Goal: Task Accomplishment & Management: Use online tool/utility

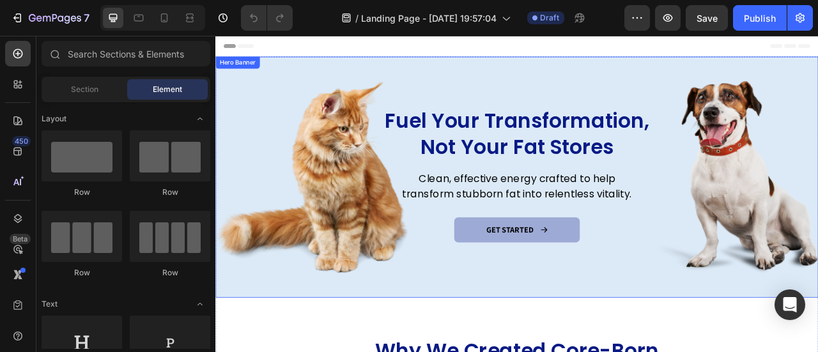
drag, startPoint x: 605, startPoint y: 68, endPoint x: 573, endPoint y: 70, distance: 32.6
click at [605, 68] on div "Overlay" at bounding box center [598, 215] width 767 height 307
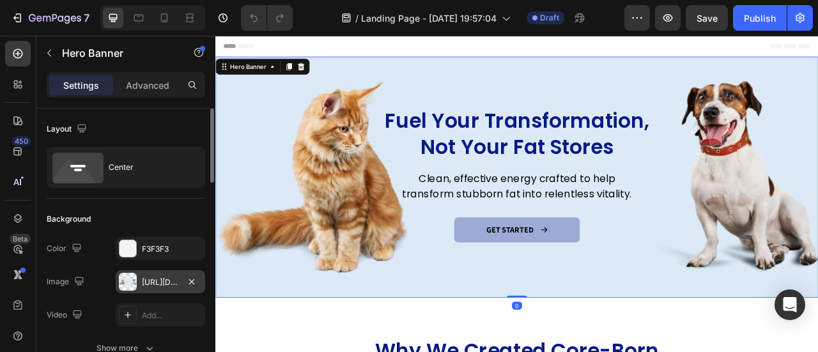
click at [160, 279] on div "[URL][DOMAIN_NAME]" at bounding box center [160, 283] width 37 height 12
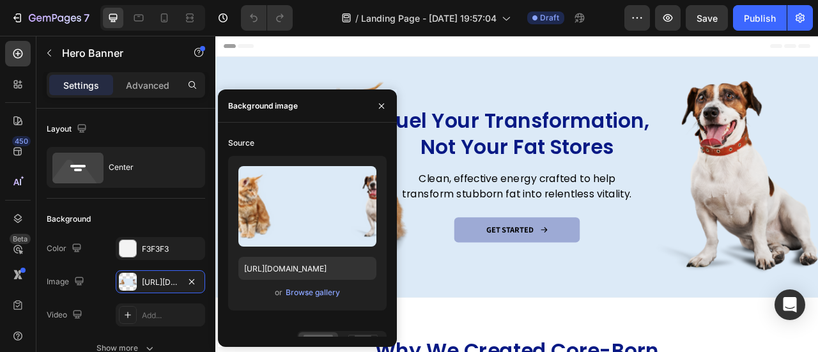
drag, startPoint x: 489, startPoint y: 56, endPoint x: 309, endPoint y: 68, distance: 180.6
click at [488, 56] on div "Header" at bounding box center [599, 49] width 746 height 26
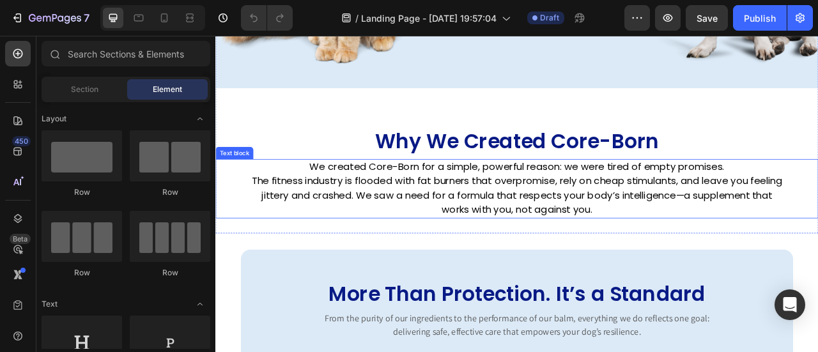
scroll to position [135, 0]
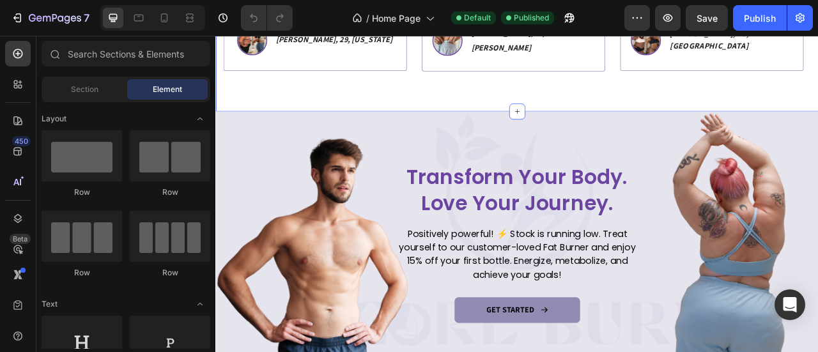
scroll to position [1470, 0]
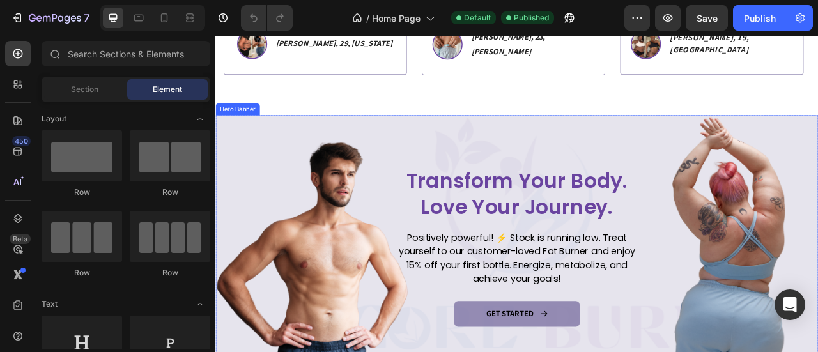
click at [704, 151] on div "Overlay" at bounding box center [598, 290] width 767 height 307
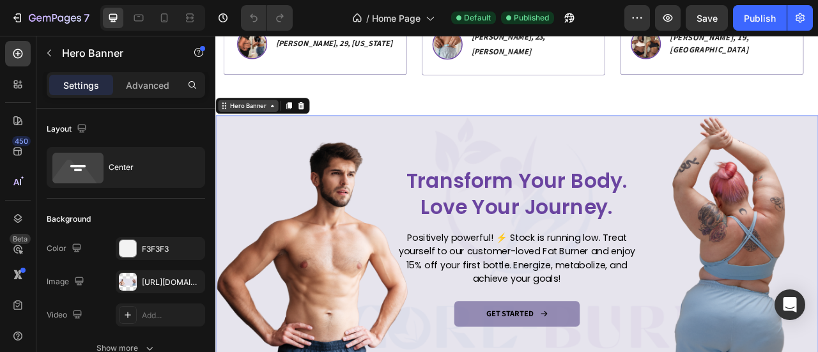
click at [271, 125] on div "Hero Banner" at bounding box center [256, 125] width 51 height 12
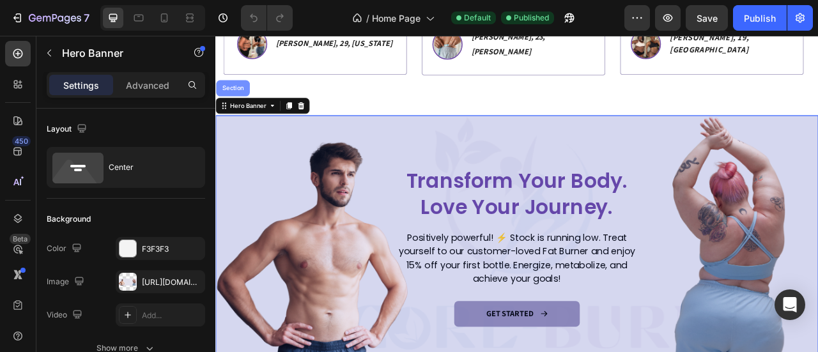
click at [238, 98] on div "Section" at bounding box center [237, 102] width 33 height 8
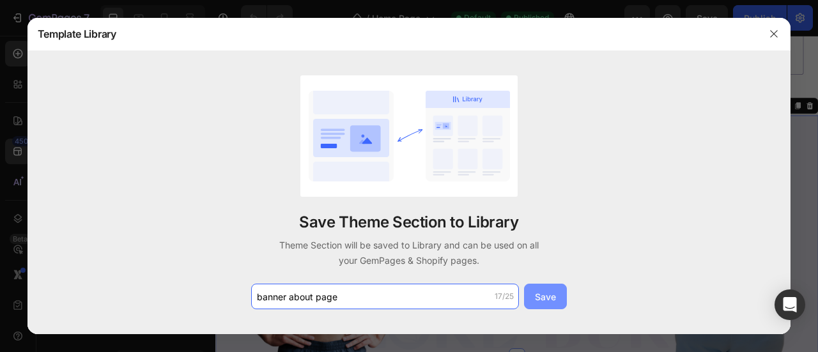
type input "banner about page"
click at [544, 302] on div "Save" at bounding box center [545, 296] width 21 height 13
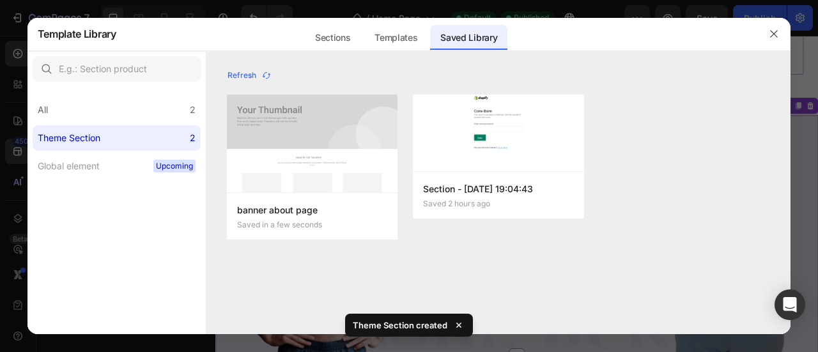
click at [769, 33] on button "button" at bounding box center [774, 34] width 20 height 20
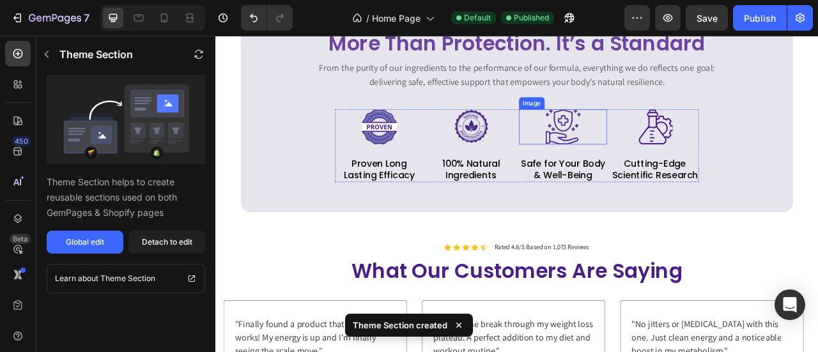
scroll to position [875, 0]
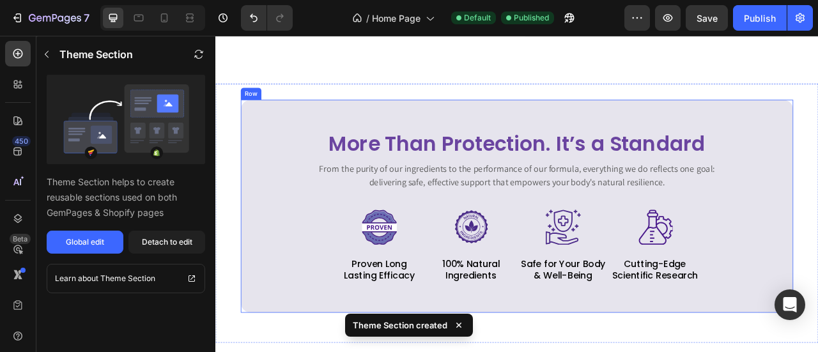
drag, startPoint x: 681, startPoint y: 164, endPoint x: 390, endPoint y: 148, distance: 291.8
click at [681, 164] on div "More Than Protection. It’s a Standard Heading From the purity of our ingredient…" at bounding box center [598, 252] width 703 height 271
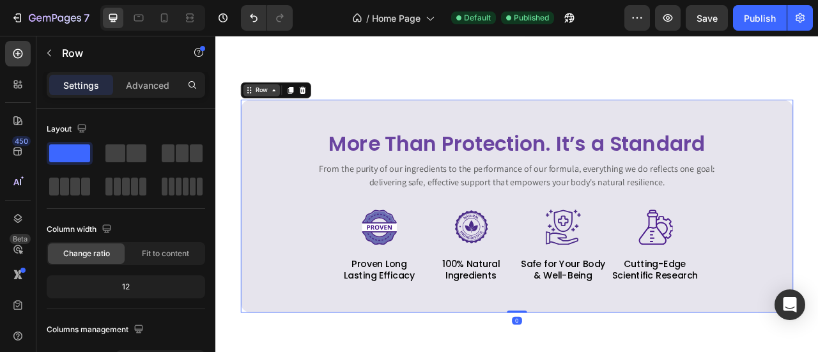
click at [278, 112] on div "Row" at bounding box center [273, 104] width 47 height 15
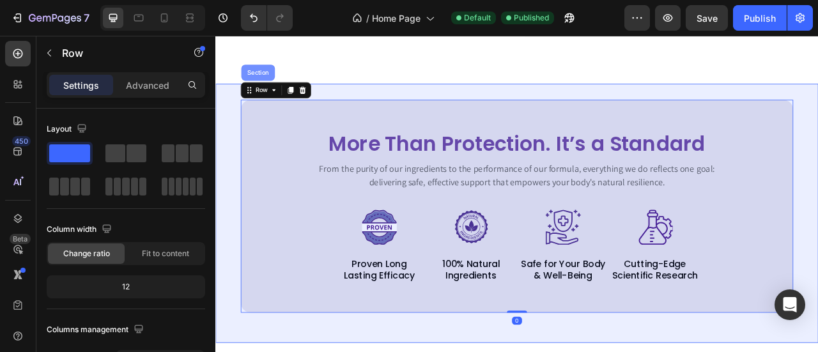
click at [267, 86] on div "Section" at bounding box center [269, 83] width 33 height 8
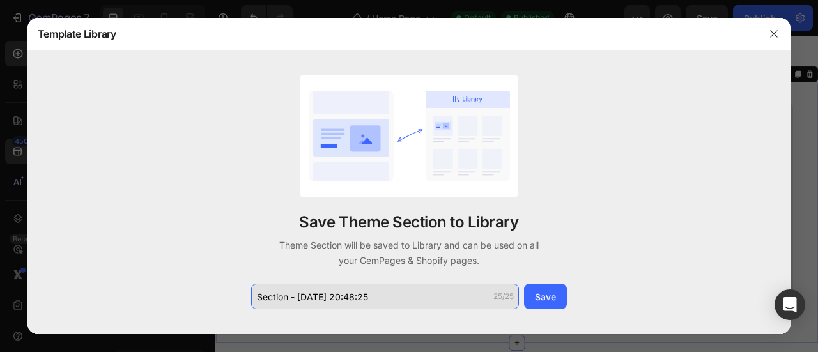
click at [429, 294] on input "Section - Aug 25 20:48:25" at bounding box center [385, 297] width 268 height 26
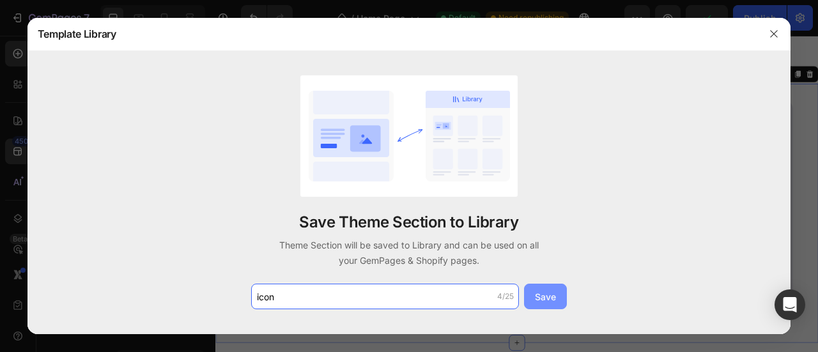
type input "icon"
click at [550, 294] on div "Save" at bounding box center [545, 296] width 21 height 13
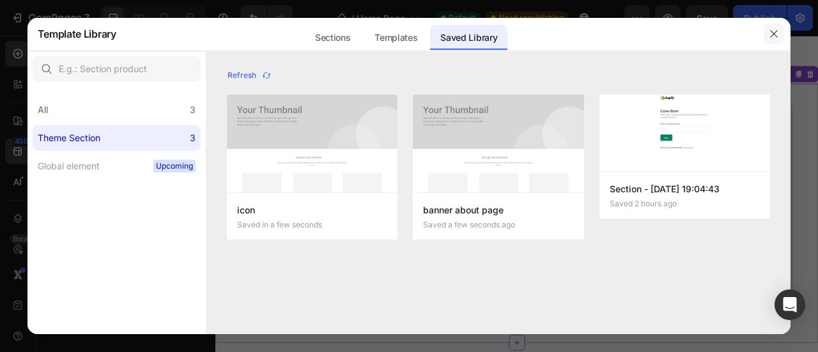
click at [773, 35] on icon "button" at bounding box center [774, 34] width 10 height 10
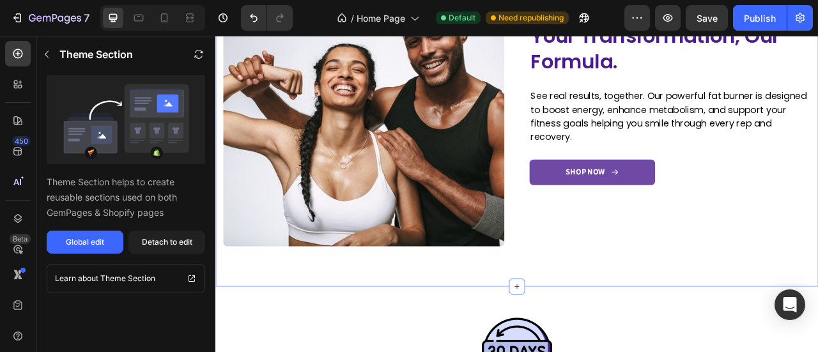
scroll to position [2026, 0]
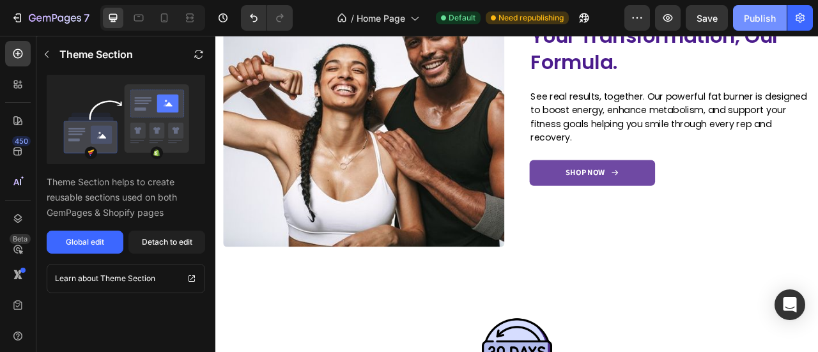
click at [743, 16] on button "Publish" at bounding box center [760, 18] width 54 height 26
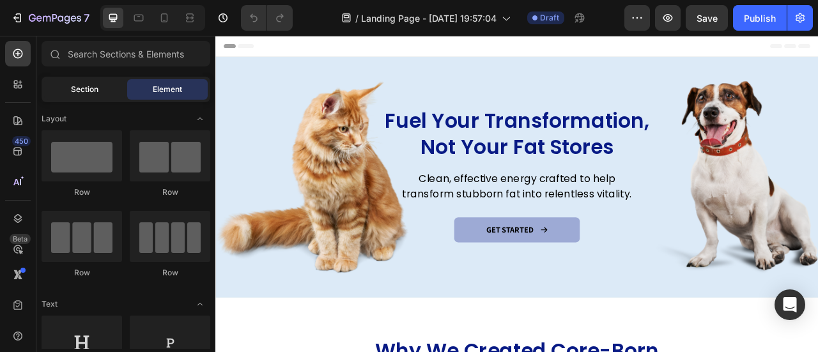
click at [106, 93] on div "Section" at bounding box center [84, 89] width 81 height 20
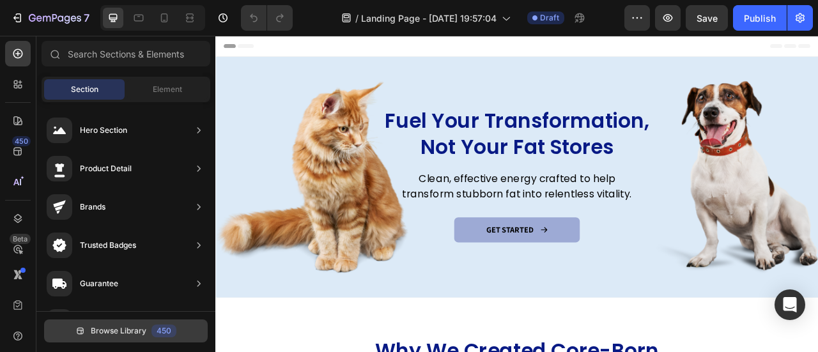
click at [134, 330] on span "Browse Library" at bounding box center [119, 331] width 56 height 12
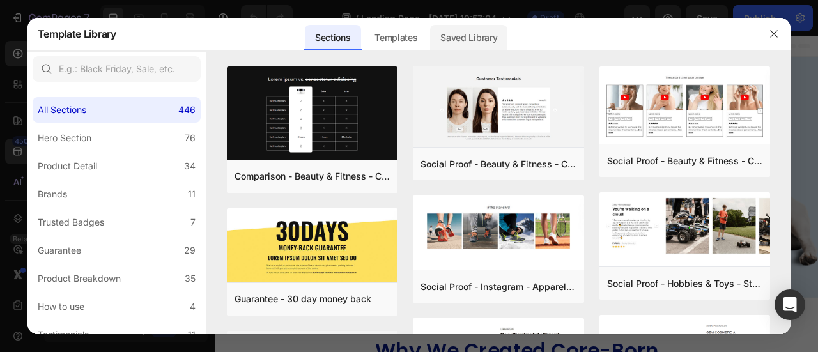
click at [461, 30] on div "Saved Library" at bounding box center [468, 38] width 77 height 26
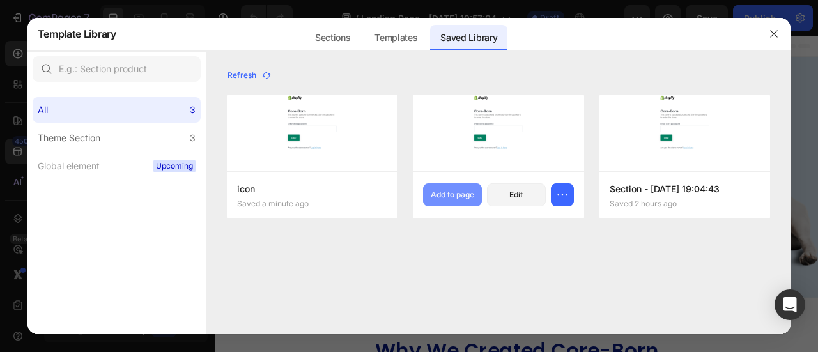
click at [450, 196] on div "Add to page" at bounding box center [452, 195] width 43 height 12
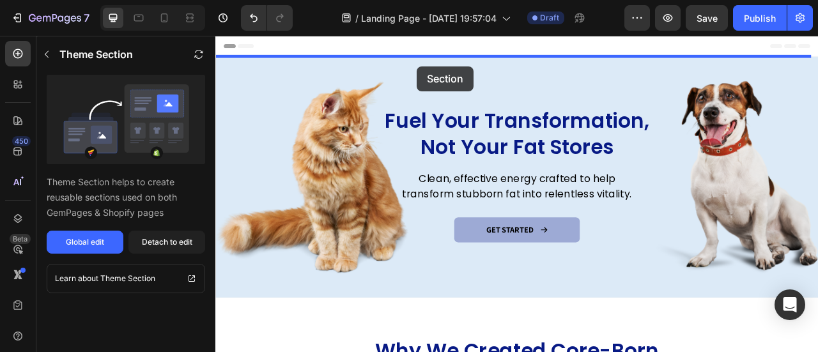
drag, startPoint x: 481, startPoint y: 311, endPoint x: 472, endPoint y: 75, distance: 236.0
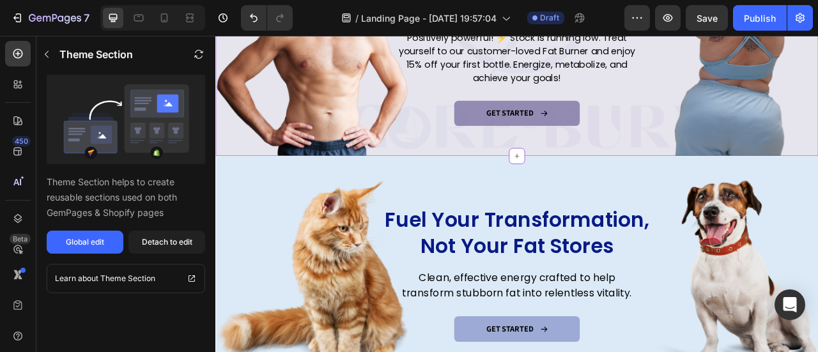
scroll to position [192, 0]
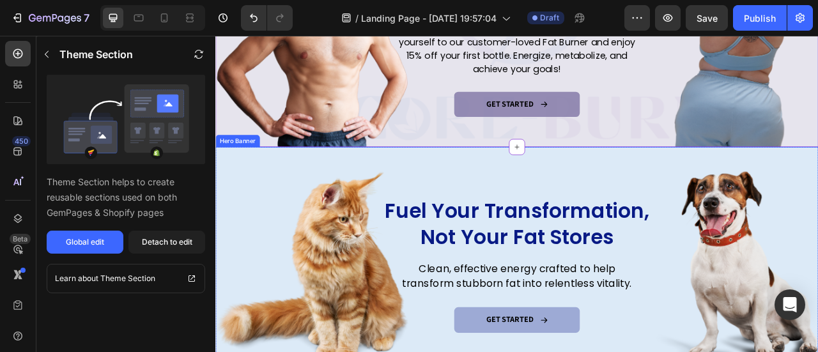
click at [536, 203] on div "Overlay" at bounding box center [598, 330] width 767 height 307
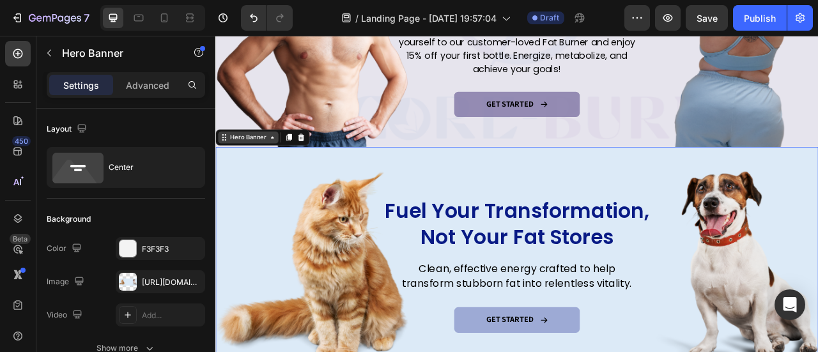
click at [256, 159] on div "Hero Banner" at bounding box center [256, 165] width 51 height 12
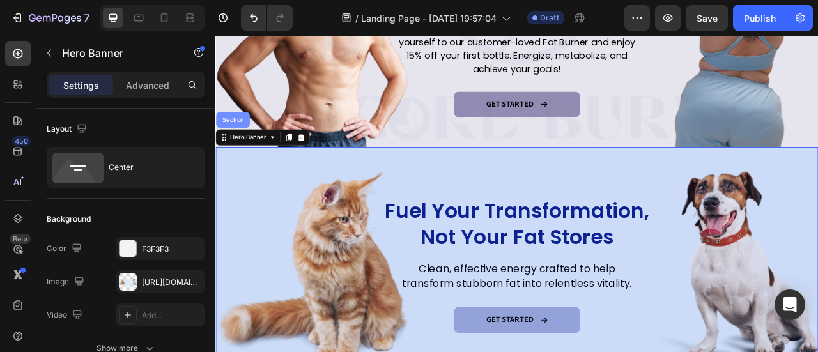
click at [242, 139] on div "Section" at bounding box center [237, 143] width 33 height 8
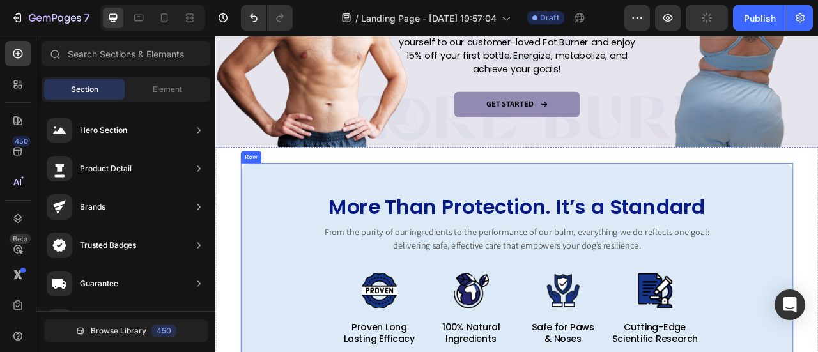
scroll to position [256, 0]
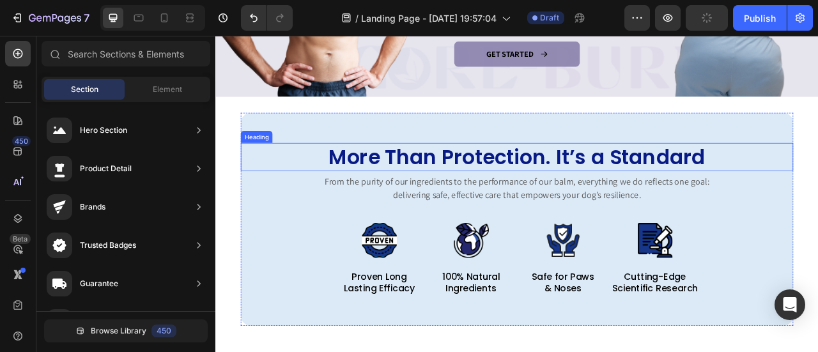
click at [548, 181] on h2 "More Than Protection. It’s a Standard" at bounding box center [598, 190] width 703 height 36
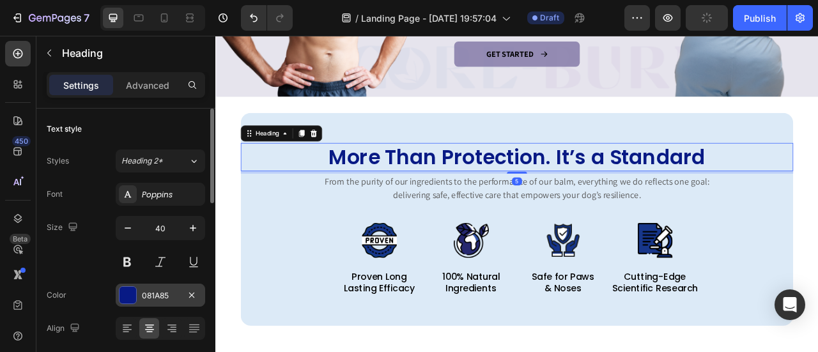
click at [148, 296] on div "081A85" at bounding box center [160, 296] width 37 height 12
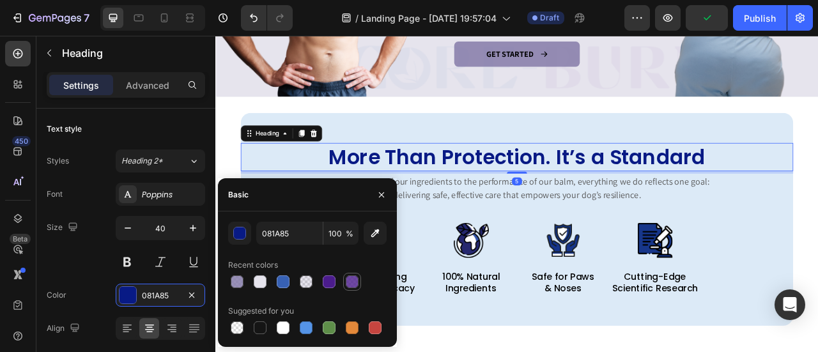
click at [356, 279] on div at bounding box center [352, 281] width 13 height 13
type input "4B1C8C"
type input "80"
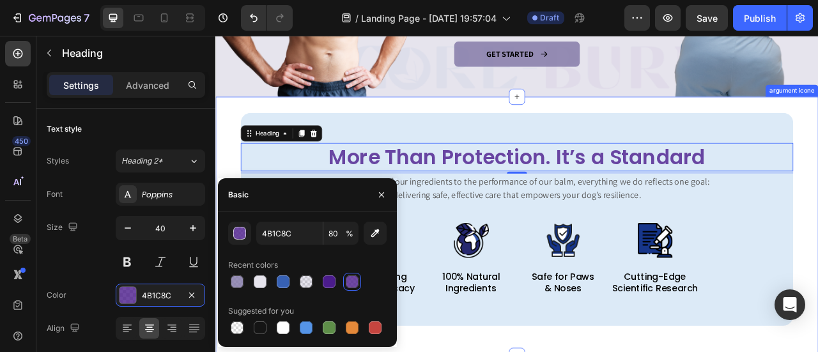
click at [453, 118] on div "More Than Protection. It’s a Standard Heading 5 From the purity of our ingredie…" at bounding box center [598, 278] width 767 height 330
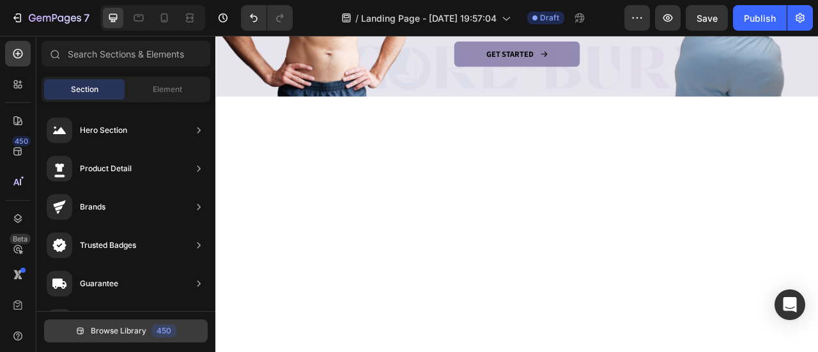
click at [114, 332] on span "Browse Library" at bounding box center [119, 331] width 56 height 12
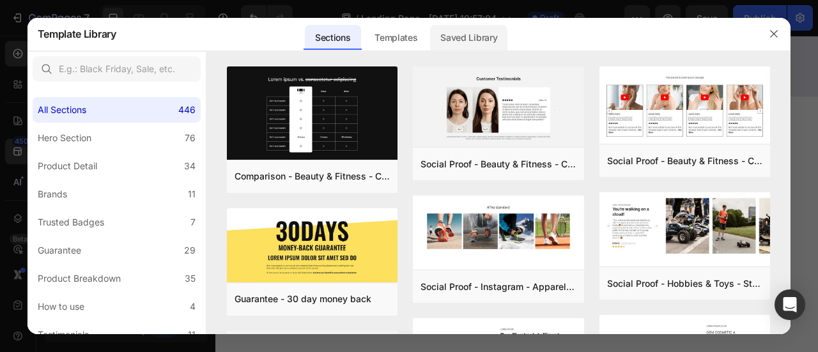
click at [475, 39] on div "Saved Library" at bounding box center [468, 38] width 77 height 26
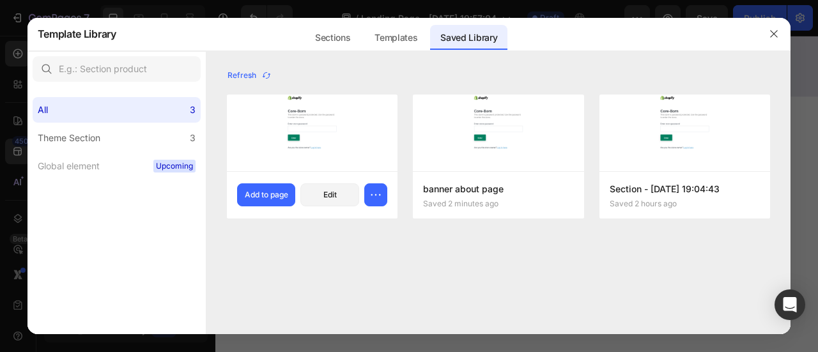
drag, startPoint x: 271, startPoint y: 192, endPoint x: 329, endPoint y: 212, distance: 61.4
click at [272, 192] on div "Add to page" at bounding box center [266, 195] width 43 height 12
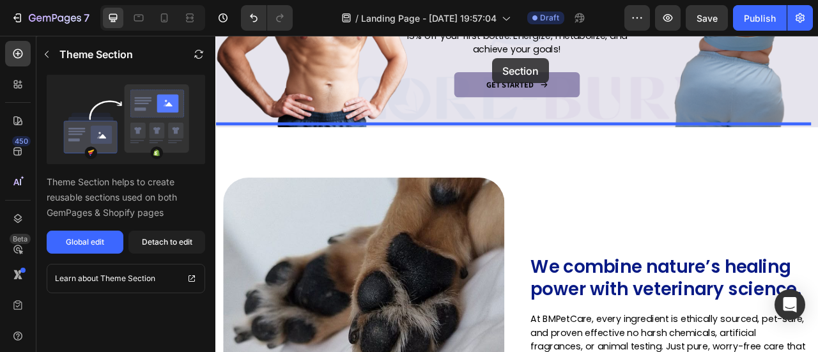
scroll to position [208, 0]
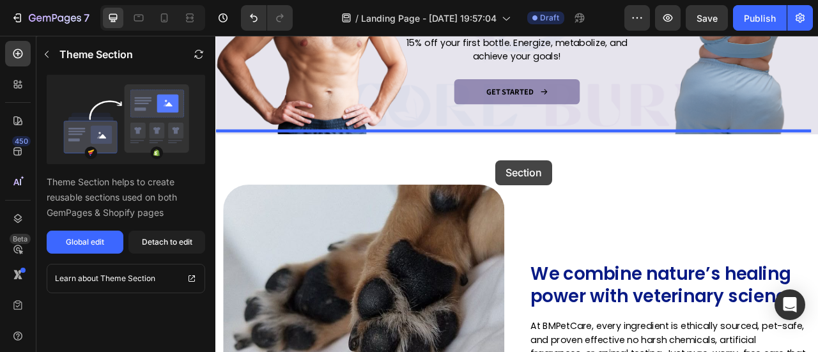
drag, startPoint x: 511, startPoint y: 47, endPoint x: 571, endPoint y: 192, distance: 156.4
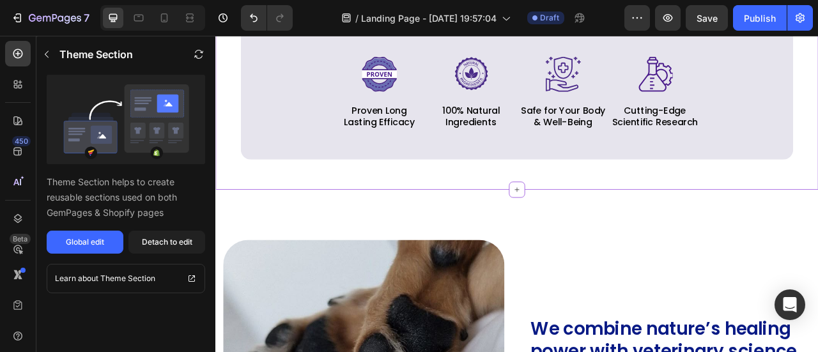
click at [474, 204] on div "More Than Protection. It’s a Standard Heading From the purity of our ingredient…" at bounding box center [598, 67] width 767 height 330
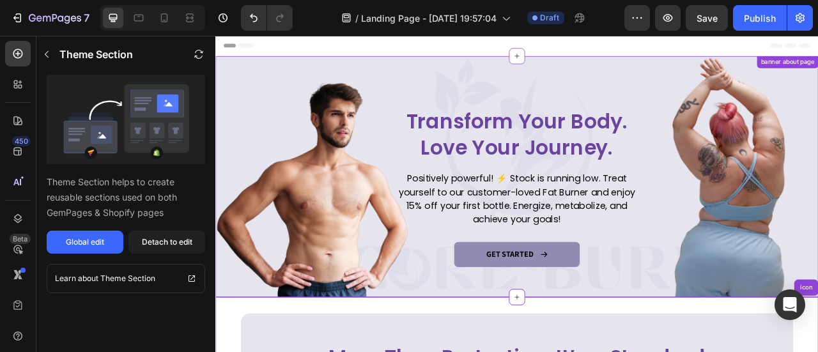
scroll to position [0, 0]
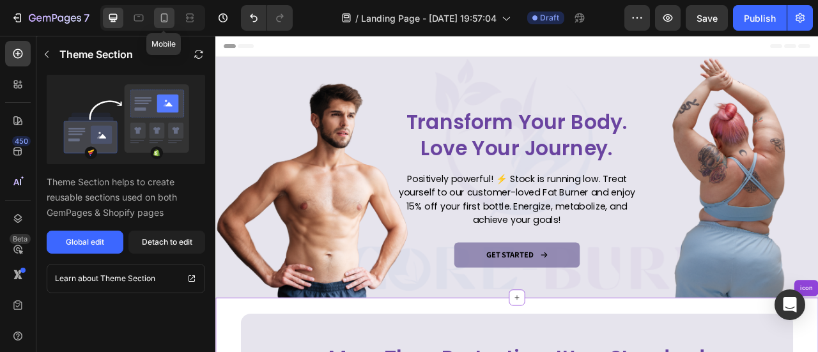
click at [160, 21] on icon at bounding box center [164, 18] width 13 height 13
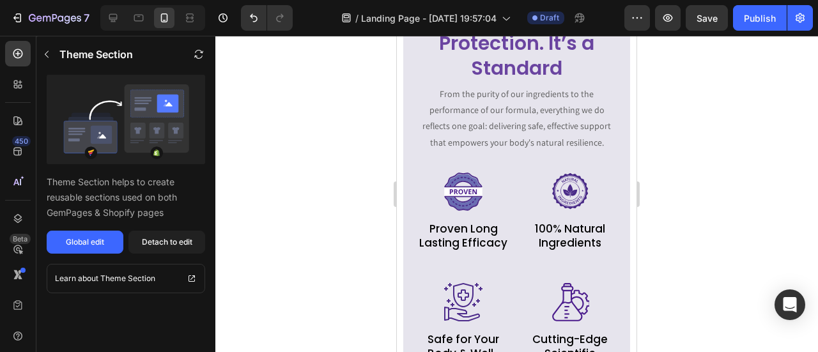
scroll to position [213, 0]
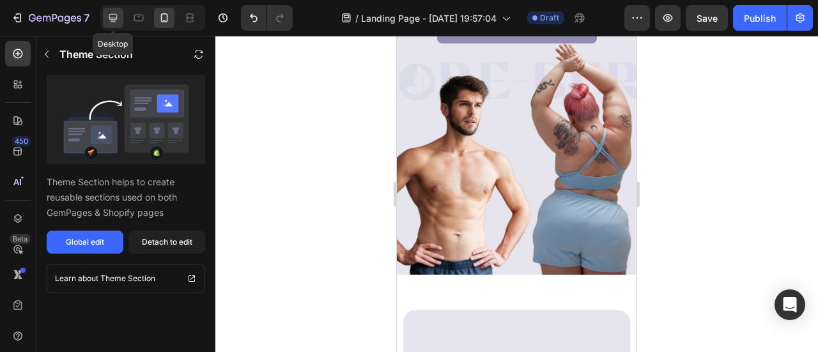
click at [112, 19] on icon at bounding box center [113, 18] width 8 height 8
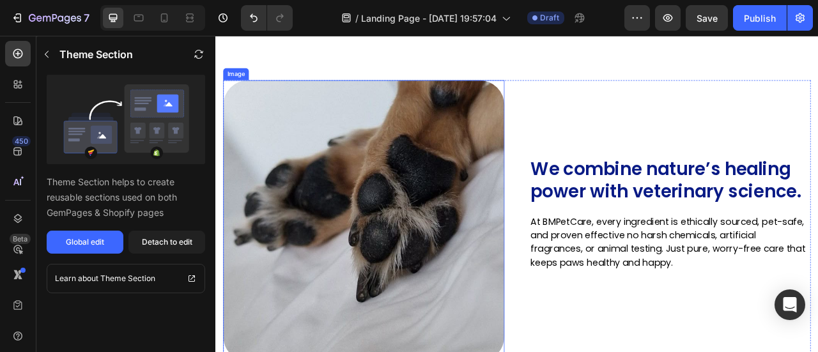
scroll to position [667, 0]
click at [478, 156] on img at bounding box center [404, 270] width 358 height 358
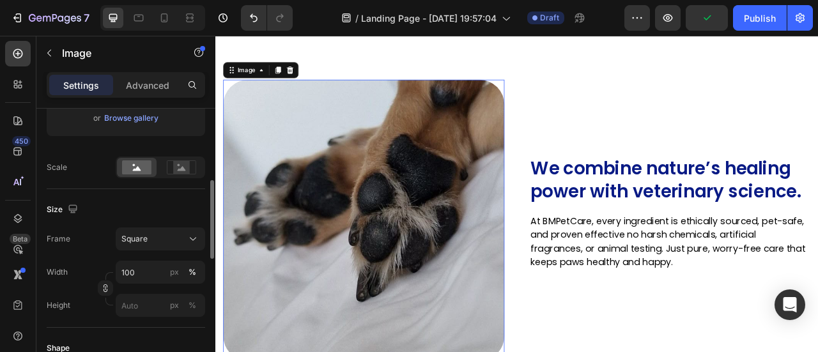
scroll to position [511, 0]
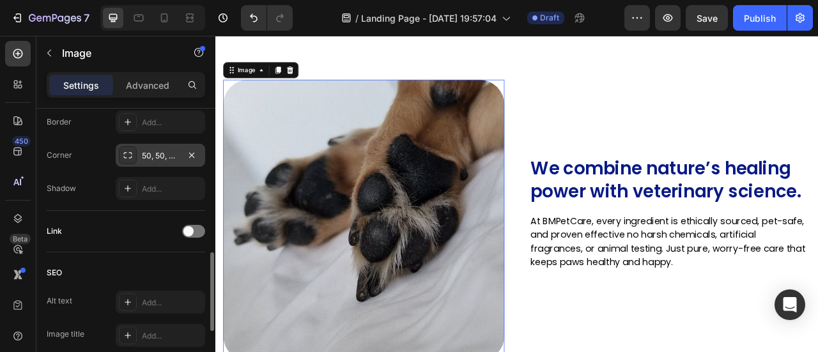
click at [169, 144] on div "50, 50, 50, 50" at bounding box center [160, 155] width 89 height 23
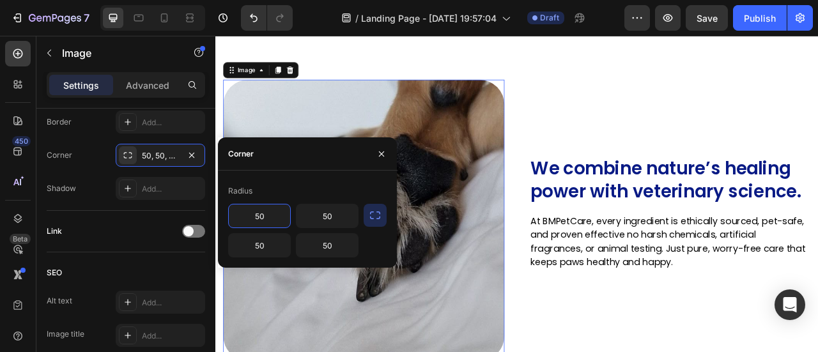
click at [254, 218] on input "50" at bounding box center [259, 215] width 61 height 23
type input "8"
click at [318, 213] on input "50" at bounding box center [326, 215] width 61 height 23
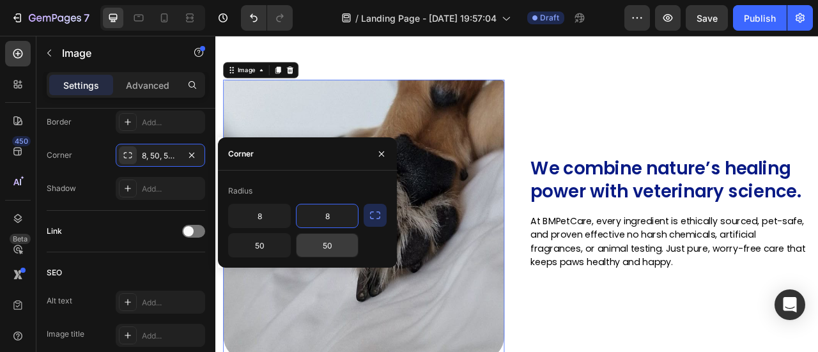
type input "8"
click at [332, 240] on input "50" at bounding box center [326, 245] width 61 height 23
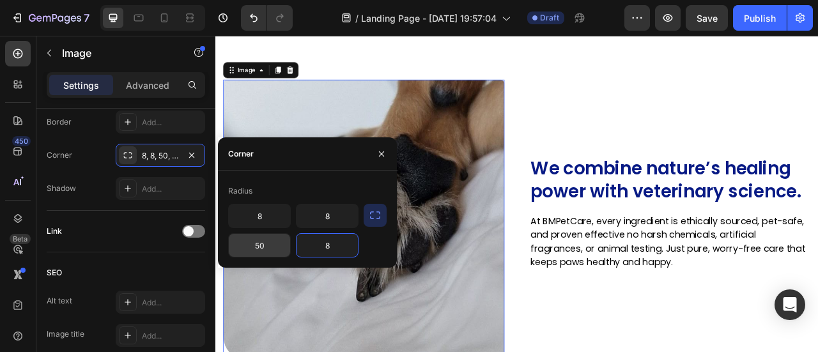
type input "8"
click at [269, 245] on input "50" at bounding box center [259, 245] width 61 height 23
type input "8"
click at [267, 219] on input "8" at bounding box center [259, 215] width 61 height 23
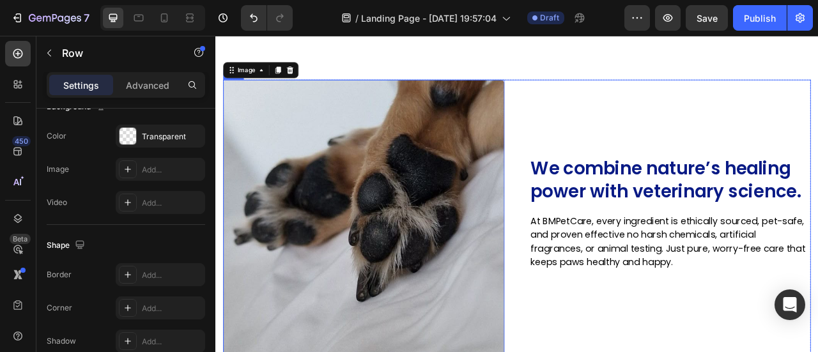
click at [677, 142] on div "Image We combine nature’s healing power with veterinary science. Heading At BMP…" at bounding box center [794, 270] width 358 height 358
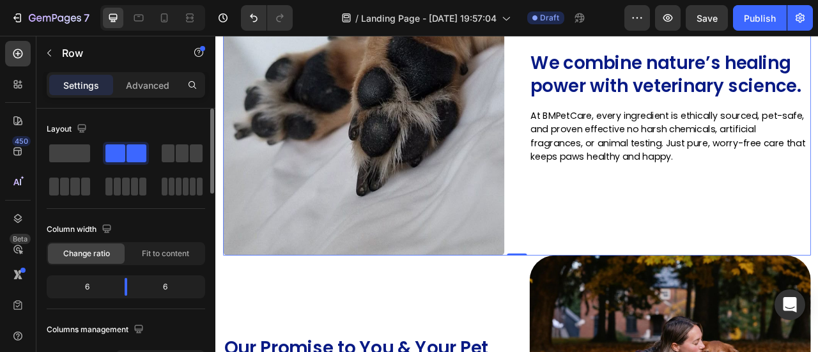
scroll to position [923, 0]
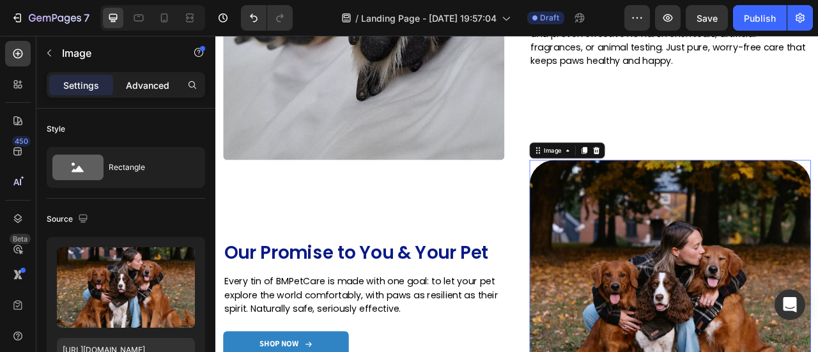
click at [157, 77] on div "Advanced" at bounding box center [148, 85] width 64 height 20
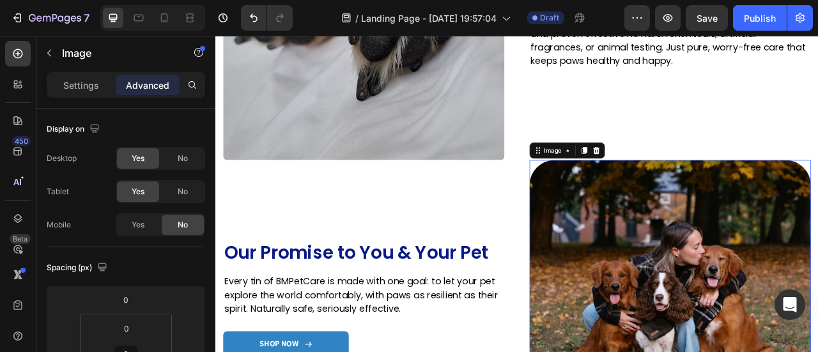
scroll to position [192, 0]
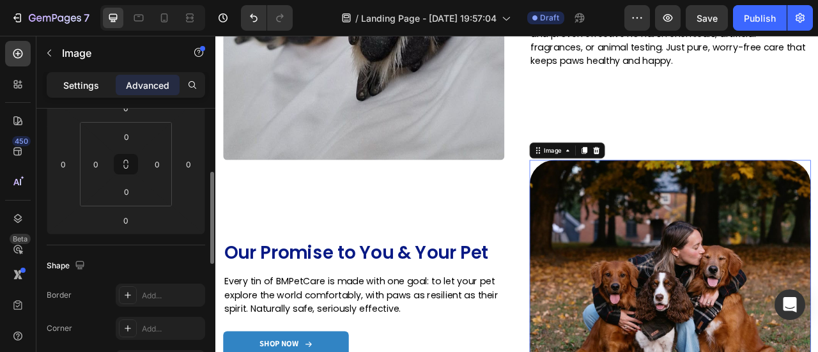
click at [93, 82] on p "Settings" at bounding box center [81, 85] width 36 height 13
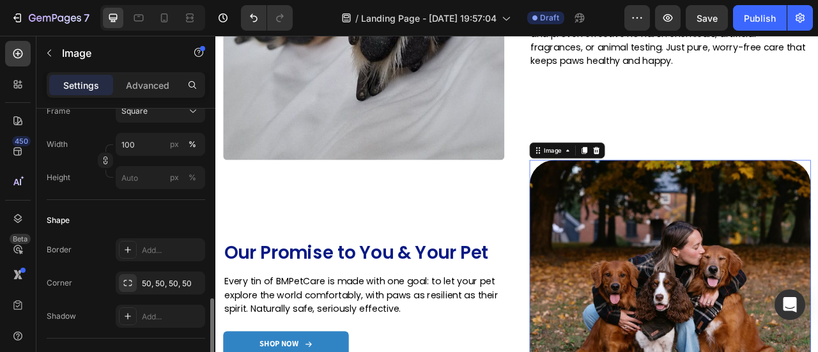
scroll to position [511, 0]
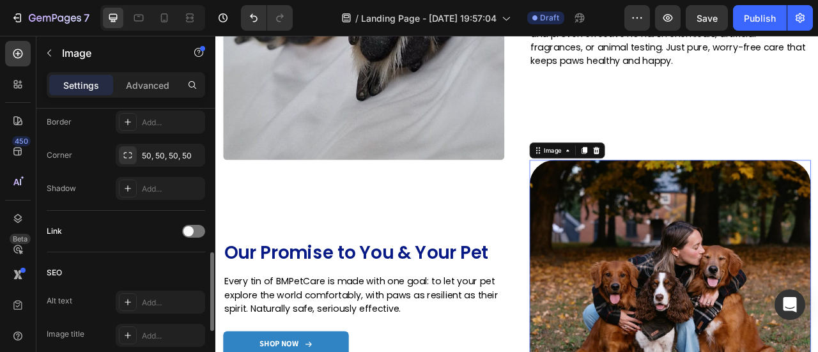
drag, startPoint x: 153, startPoint y: 133, endPoint x: 156, endPoint y: 142, distance: 9.3
click at [153, 134] on div "Border Add... Corner 50, 50, 50, 50 Shadow Add..." at bounding box center [126, 155] width 158 height 89
click at [156, 152] on div "50, 50, 50, 50" at bounding box center [160, 156] width 37 height 12
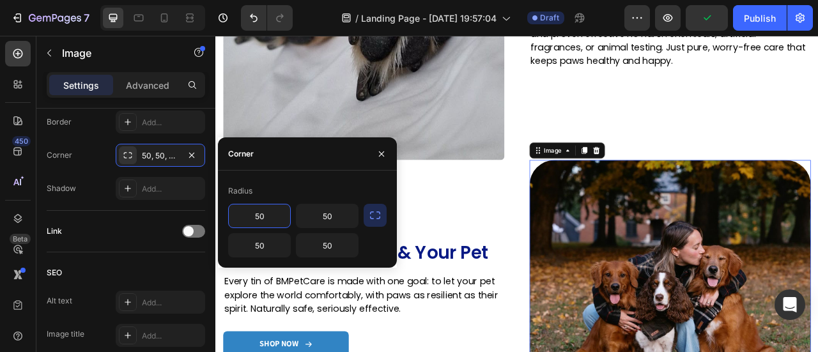
click at [253, 220] on input "50" at bounding box center [259, 215] width 61 height 23
type input "8"
click at [322, 217] on input "50" at bounding box center [326, 215] width 61 height 23
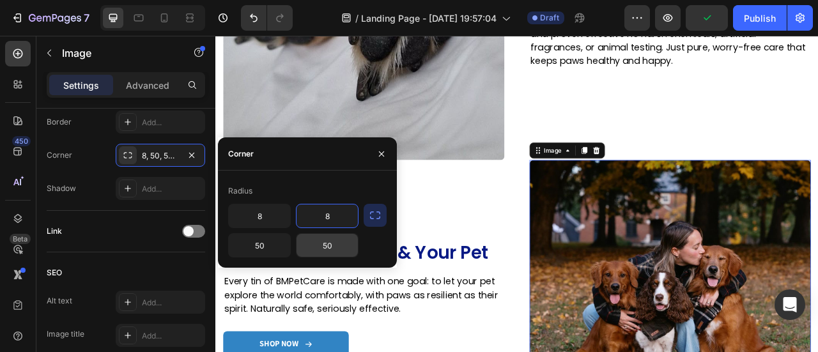
type input "8"
drag, startPoint x: 327, startPoint y: 246, endPoint x: 315, endPoint y: 240, distance: 13.7
click at [326, 247] on input "50" at bounding box center [326, 245] width 61 height 23
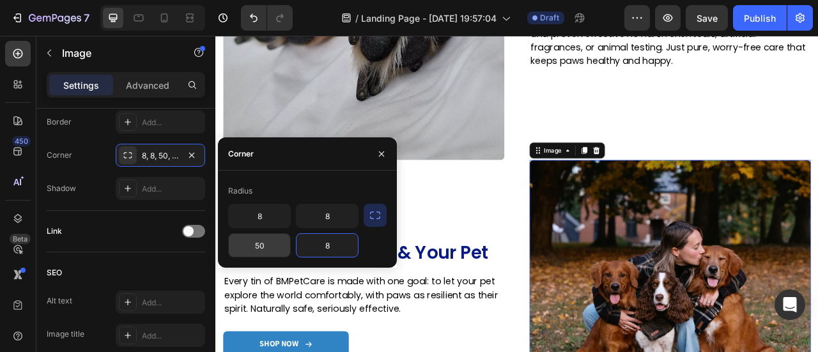
type input "8"
click at [268, 249] on input "8" at bounding box center [259, 245] width 61 height 23
type input "8"
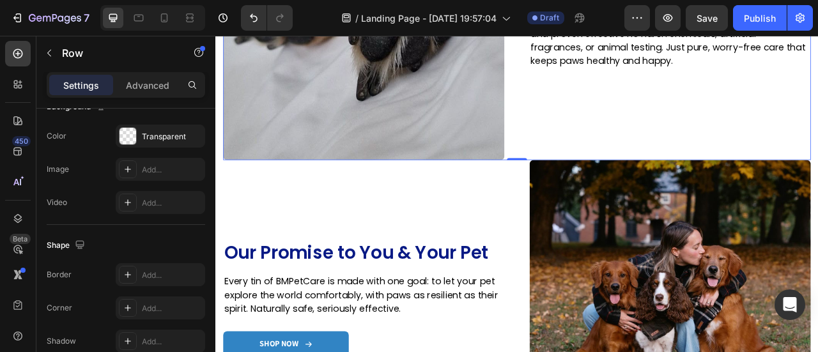
click at [709, 98] on div "Image We combine nature’s healing power with veterinary science. Heading At BMP…" at bounding box center [794, 15] width 358 height 358
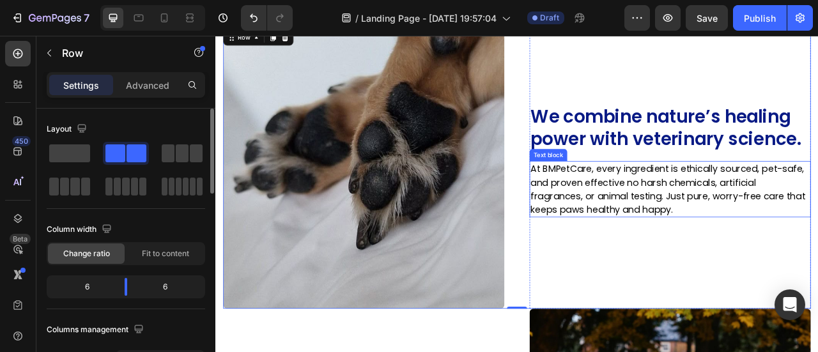
scroll to position [731, 0]
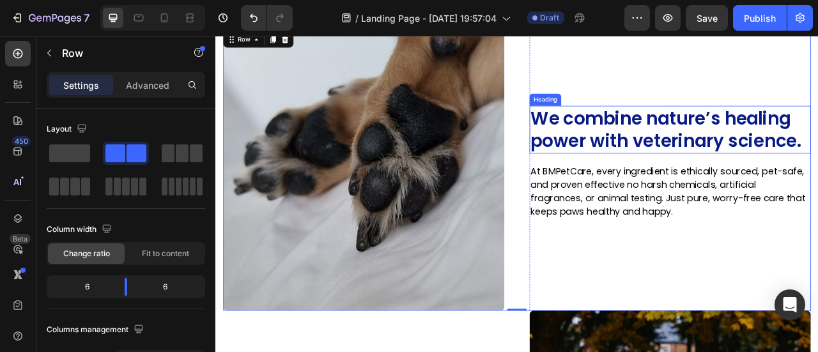
click at [745, 156] on h2 "We combine nature’s healing power with veterinary science." at bounding box center [794, 155] width 358 height 61
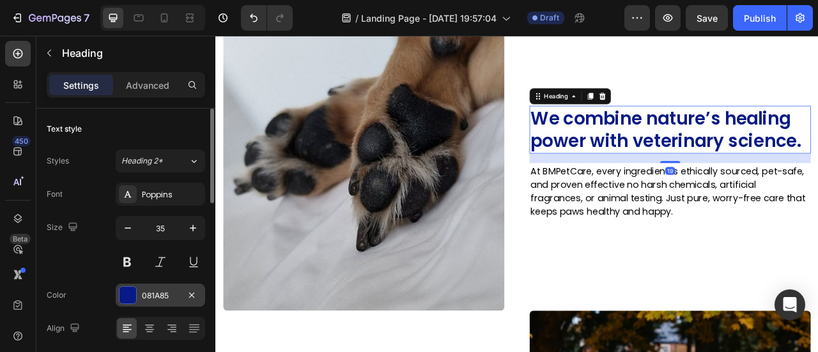
drag, startPoint x: 144, startPoint y: 295, endPoint x: 153, endPoint y: 293, distance: 9.3
click at [148, 295] on div "081A85" at bounding box center [160, 296] width 37 height 12
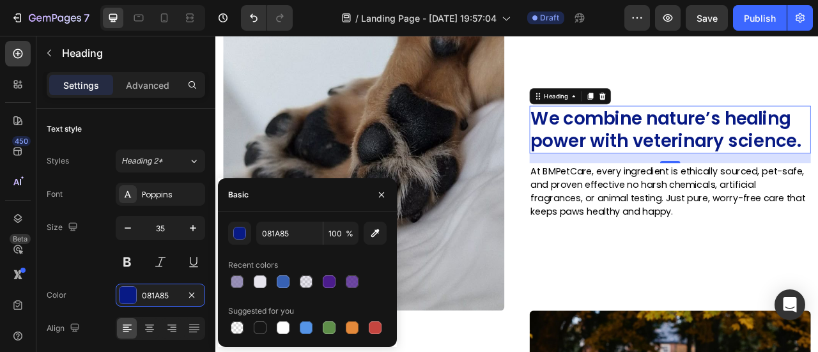
click at [341, 275] on div at bounding box center [307, 282] width 158 height 18
drag, startPoint x: 345, startPoint y: 282, endPoint x: 369, endPoint y: 279, distance: 24.4
click at [346, 282] on div at bounding box center [351, 281] width 15 height 15
type input "4B1C8C"
type input "80"
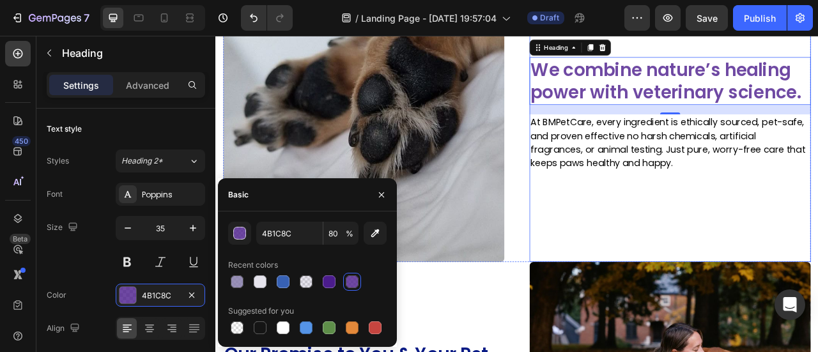
scroll to position [923, 0]
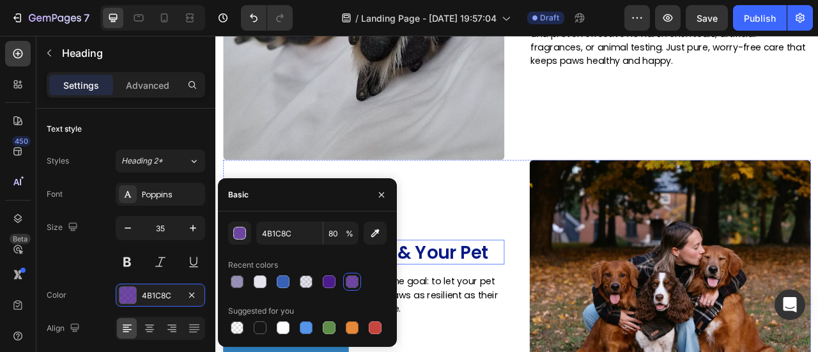
click at [528, 302] on h2 "Our Promise to You & Your Pet" at bounding box center [404, 311] width 358 height 32
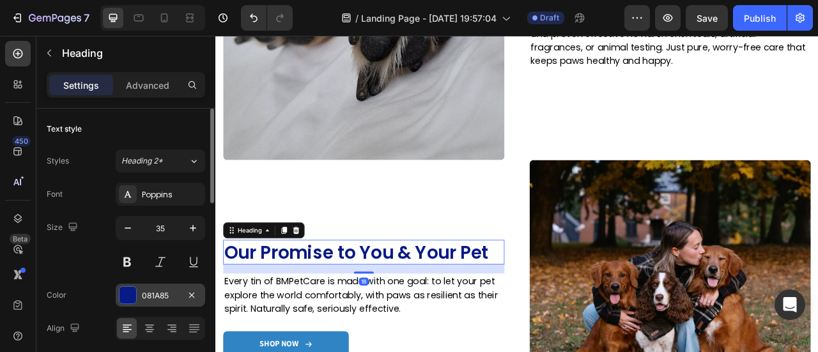
drag, startPoint x: 135, startPoint y: 293, endPoint x: 208, endPoint y: 279, distance: 74.8
click at [136, 293] on div at bounding box center [128, 295] width 18 height 18
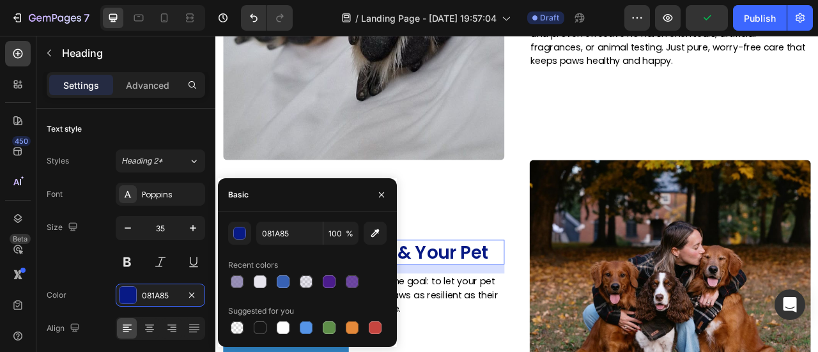
drag, startPoint x: 351, startPoint y: 281, endPoint x: 366, endPoint y: 269, distance: 18.7
click at [351, 281] on div at bounding box center [352, 281] width 13 height 13
type input "4B1C8C"
type input "80"
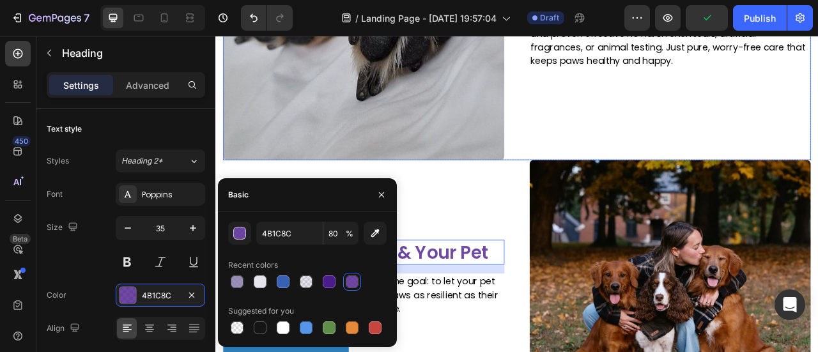
click at [626, 166] on div "Image We combine nature’s healing power with veterinary science. Heading At BMP…" at bounding box center [794, 15] width 358 height 358
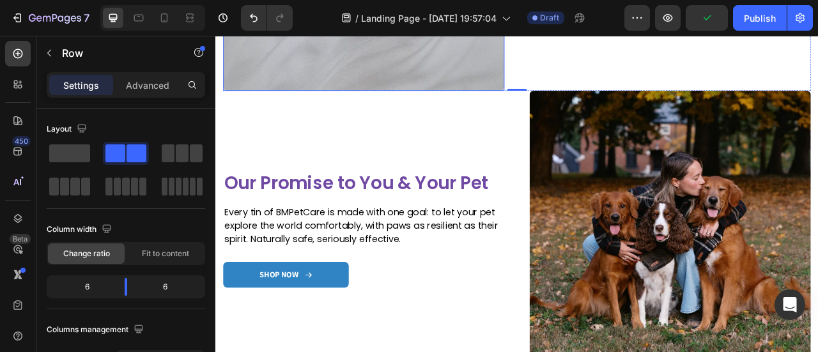
scroll to position [1114, 0]
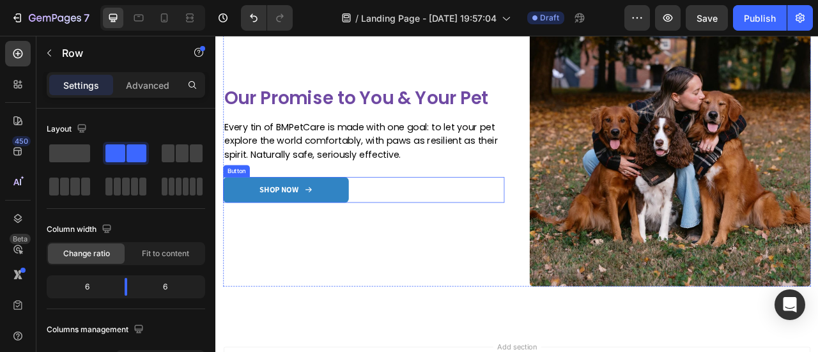
click at [358, 233] on link "SHOP NOW" at bounding box center [305, 231] width 160 height 33
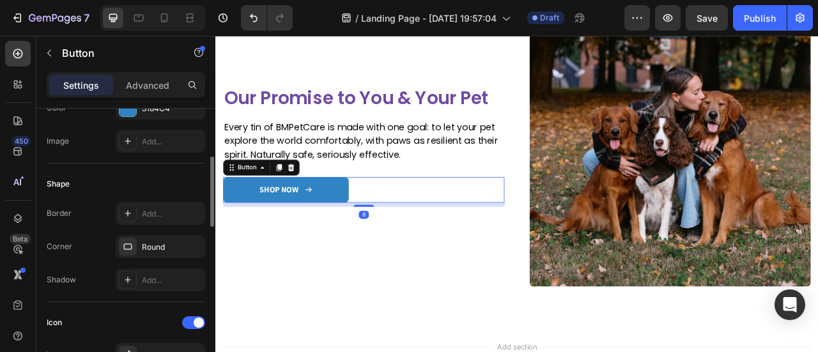
scroll to position [64, 0]
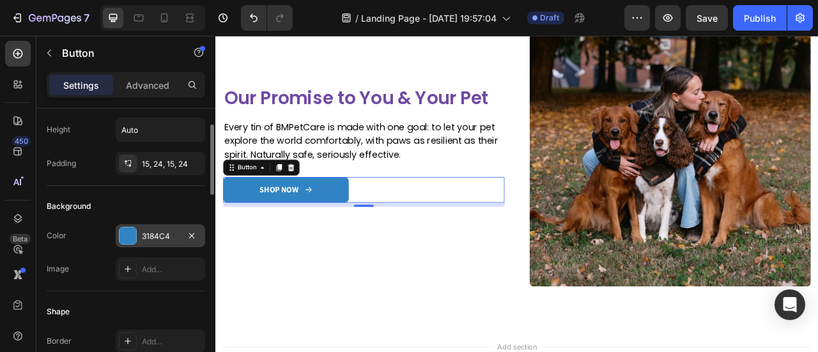
click at [174, 226] on div "3184C4" at bounding box center [160, 235] width 89 height 23
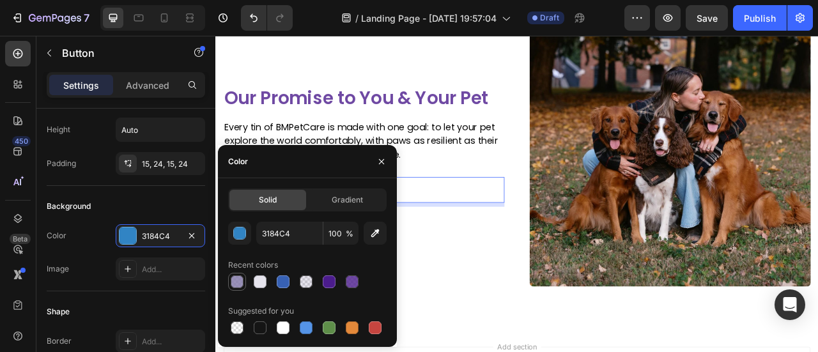
click at [240, 283] on div at bounding box center [237, 281] width 13 height 13
type input "8076A6"
type input "80"
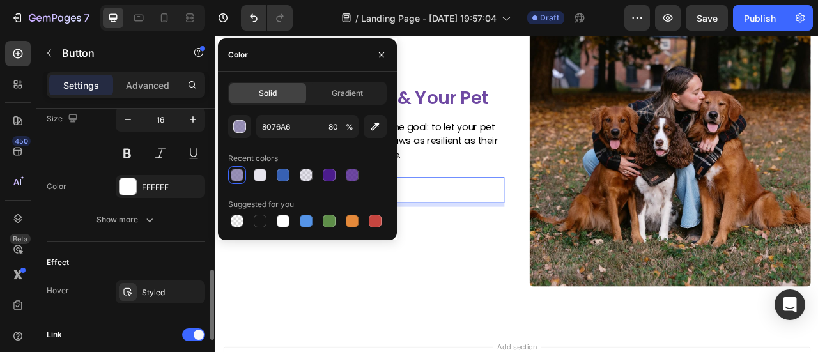
scroll to position [703, 0]
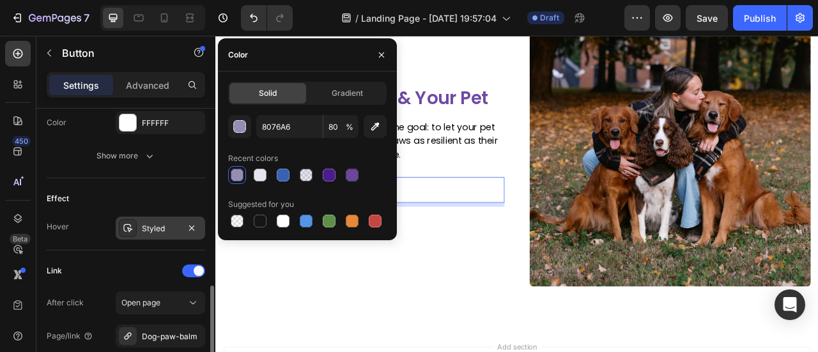
click at [152, 226] on div "Styled" at bounding box center [160, 229] width 37 height 12
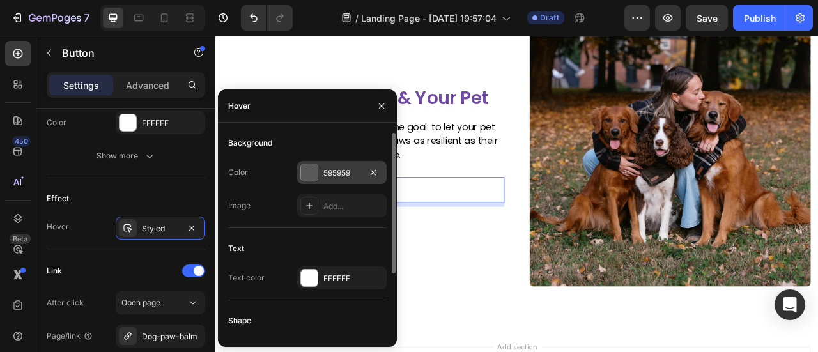
click at [334, 175] on div "595959" at bounding box center [341, 173] width 37 height 12
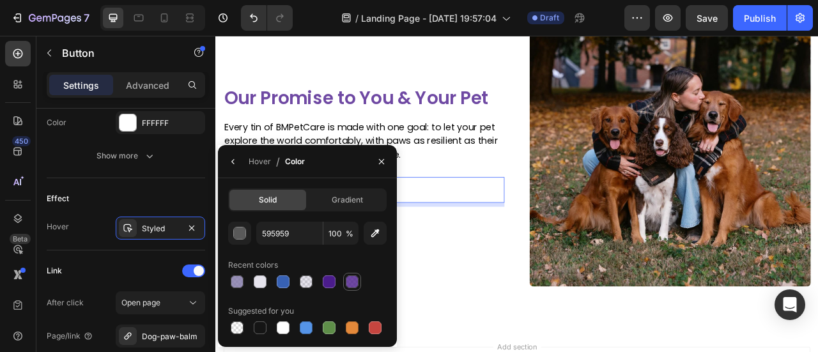
click at [347, 286] on div at bounding box center [352, 281] width 13 height 13
type input "4B1C8C"
type input "80"
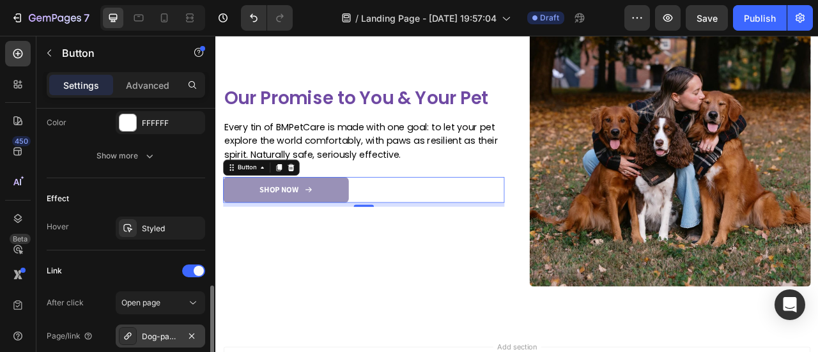
click at [158, 331] on div "Dog-paw-balm" at bounding box center [160, 337] width 37 height 12
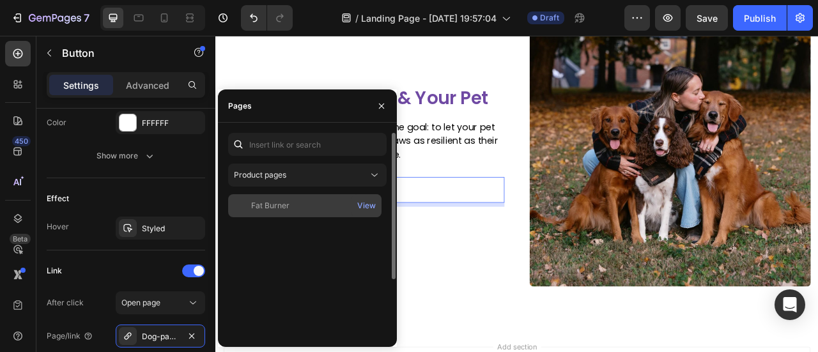
click at [293, 204] on div "Fat Burner" at bounding box center [304, 206] width 143 height 12
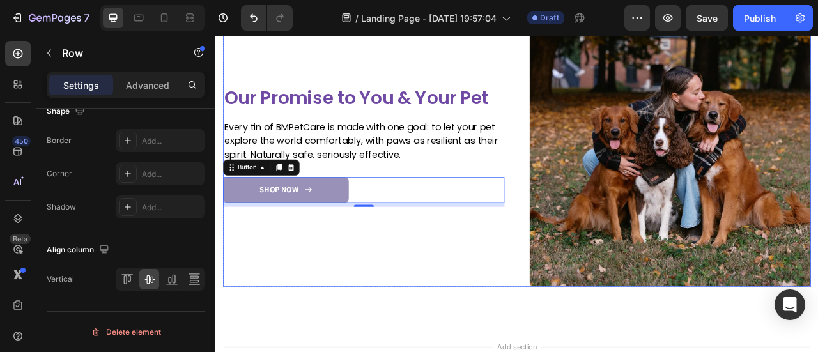
click at [458, 277] on div "Image Our Promise to You & Your Pet Heading Every tin of BMPetCare is made with…" at bounding box center [404, 176] width 358 height 358
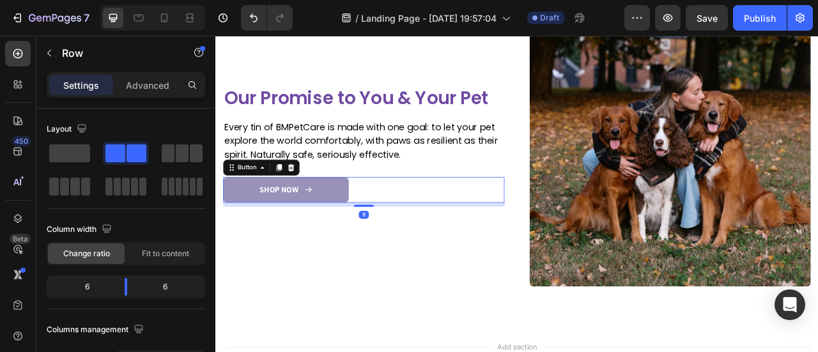
click at [347, 231] on link "SHOP NOW" at bounding box center [305, 231] width 160 height 33
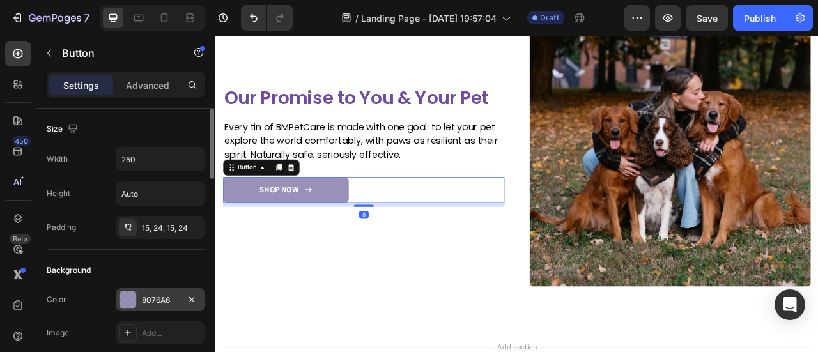
click at [148, 289] on div "8076A6" at bounding box center [160, 299] width 89 height 23
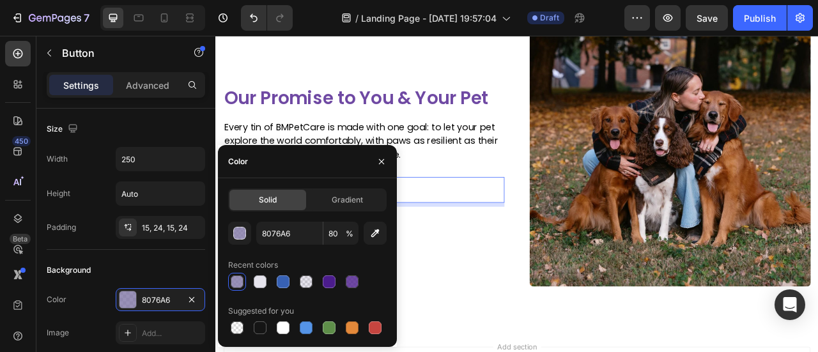
click at [341, 284] on div at bounding box center [307, 282] width 158 height 18
click at [359, 284] on div at bounding box center [351, 281] width 15 height 15
type input "4B1C8C"
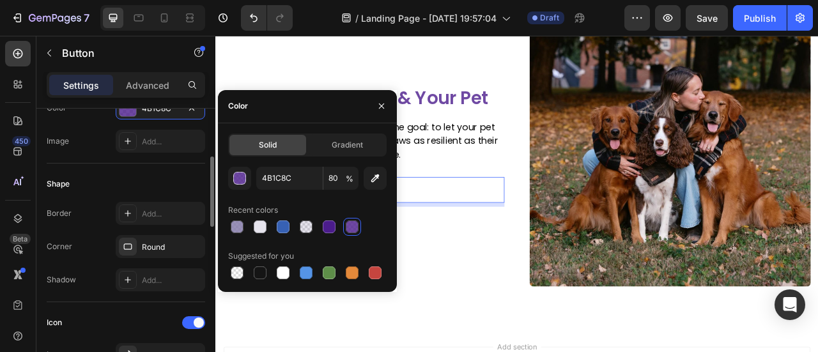
scroll to position [383, 0]
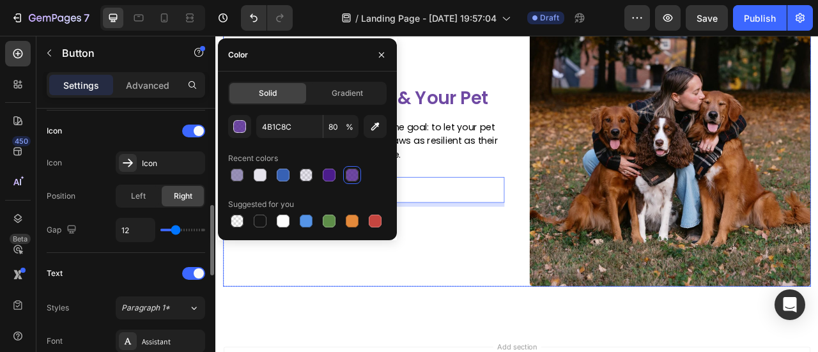
click at [563, 261] on div "Image Our Promise to You & Your Pet Heading Every tin of BMPetCare is made with…" at bounding box center [404, 176] width 358 height 358
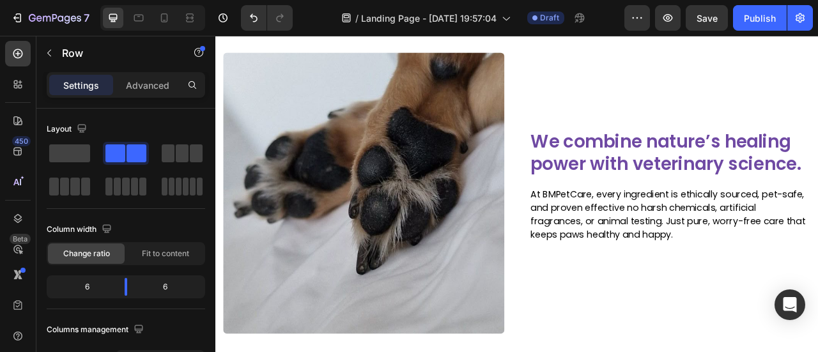
scroll to position [714, 0]
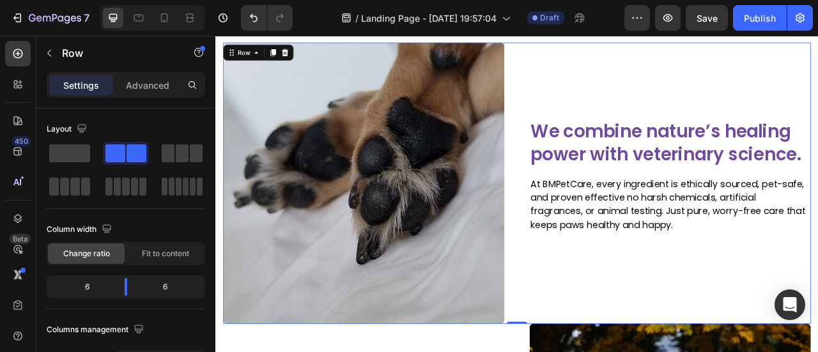
click at [622, 110] on div "Image We combine nature’s healing power with veterinary science. Heading At BMP…" at bounding box center [794, 223] width 358 height 358
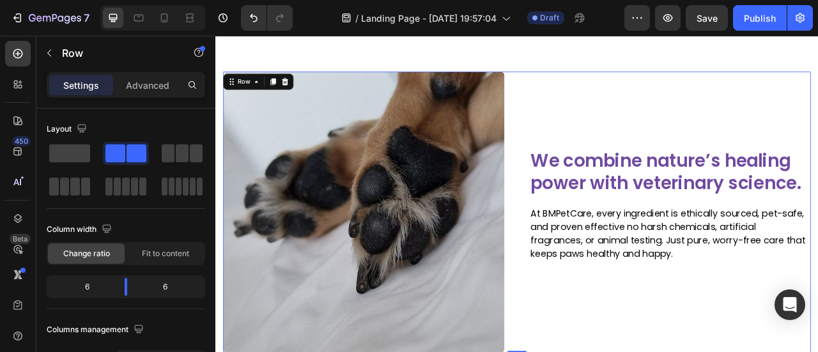
scroll to position [650, 0]
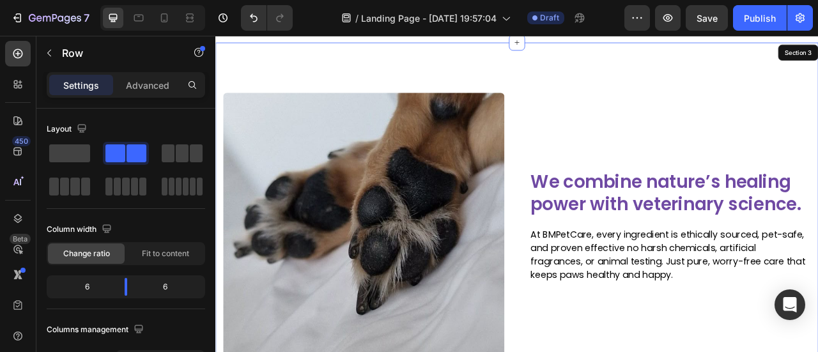
click at [408, 94] on div "Image We combine nature’s healing power with veterinary science. Heading At BMP…" at bounding box center [598, 255] width 767 height 422
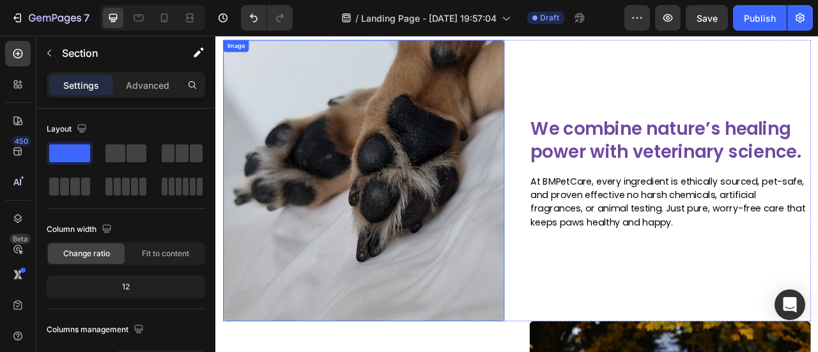
scroll to position [526, 0]
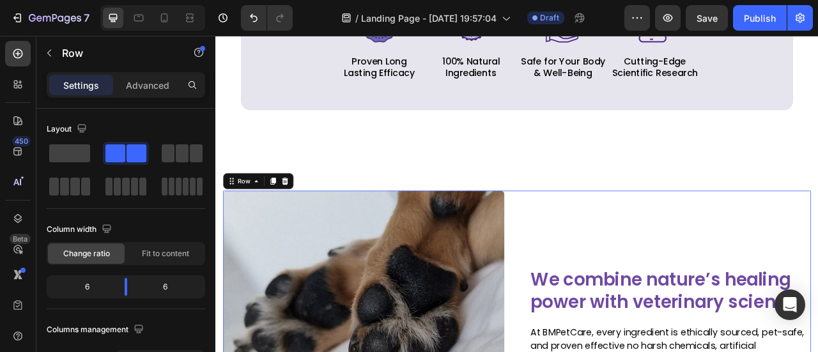
click at [304, 228] on div "Row" at bounding box center [269, 220] width 89 height 20
click at [302, 223] on icon at bounding box center [304, 219] width 8 height 9
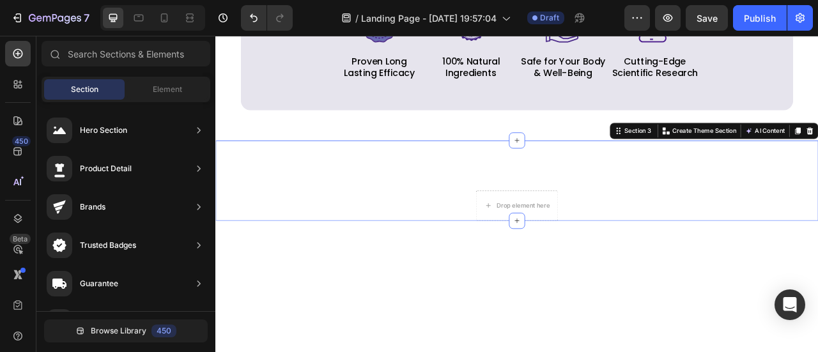
click at [438, 244] on div "Drop element here Row" at bounding box center [599, 252] width 748 height 38
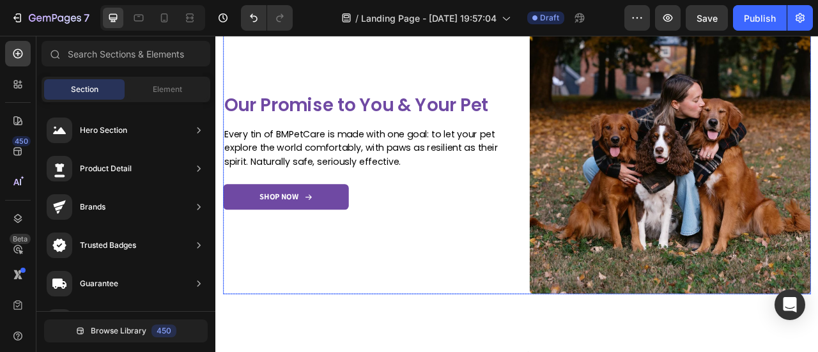
scroll to position [701, 0]
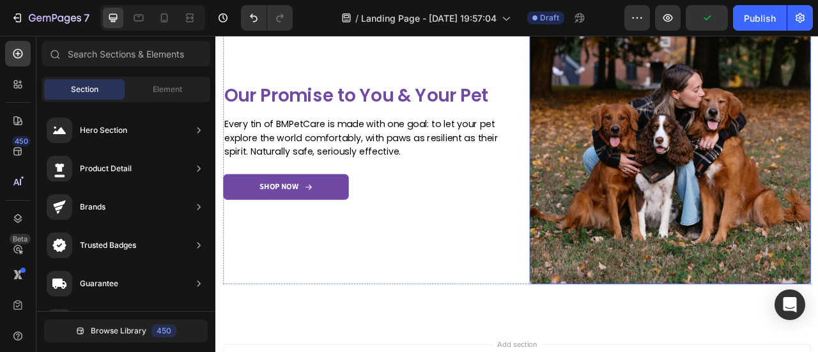
click at [817, 150] on img at bounding box center [794, 173] width 358 height 358
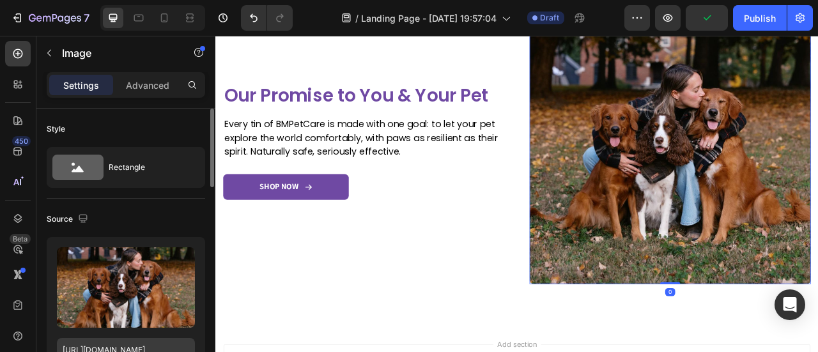
scroll to position [128, 0]
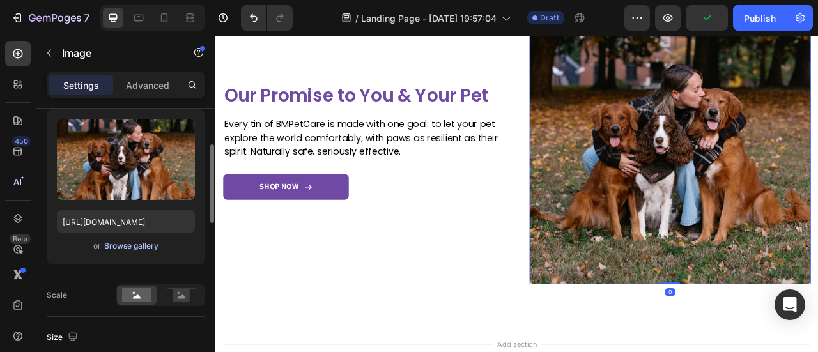
click at [148, 245] on div "Browse gallery" at bounding box center [131, 246] width 54 height 12
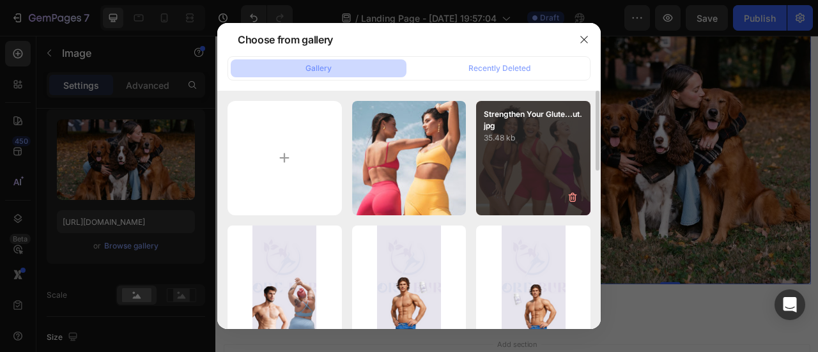
click at [532, 176] on div "Strengthen Your Glute...ut.jpg 35.48 kb" at bounding box center [533, 158] width 114 height 114
type input "[URL][DOMAIN_NAME]"
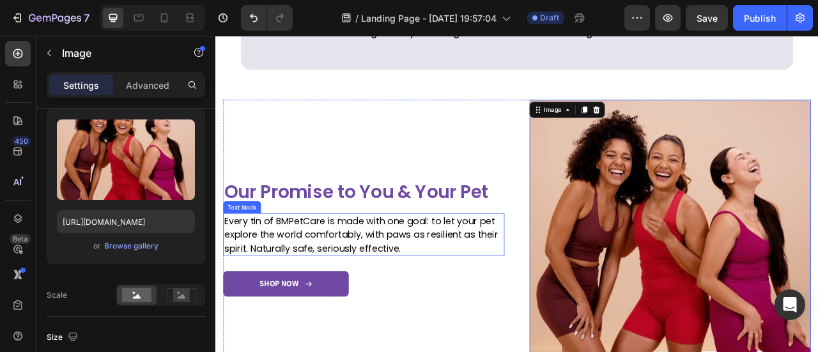
scroll to position [573, 0]
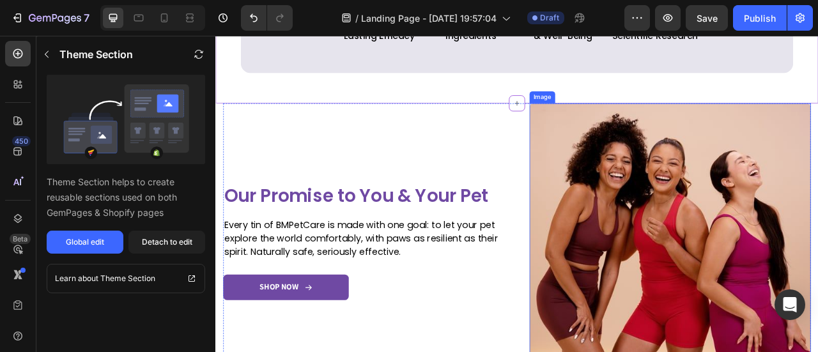
click at [806, 202] on img at bounding box center [794, 300] width 358 height 358
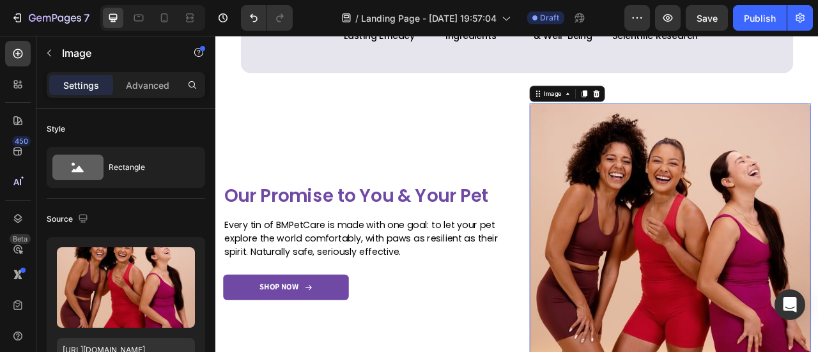
scroll to position [256, 0]
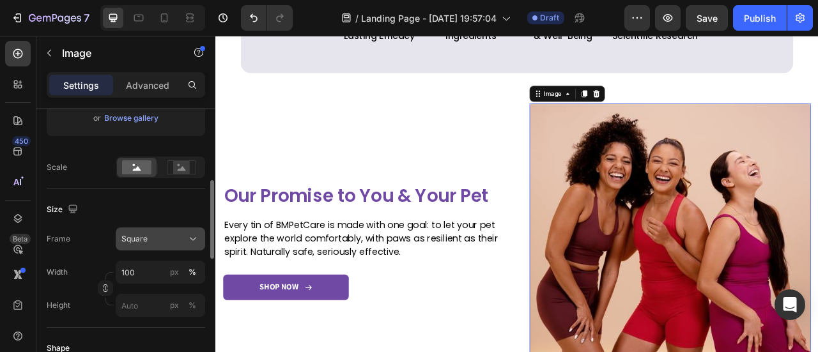
click at [161, 236] on div "Square" at bounding box center [152, 239] width 63 height 12
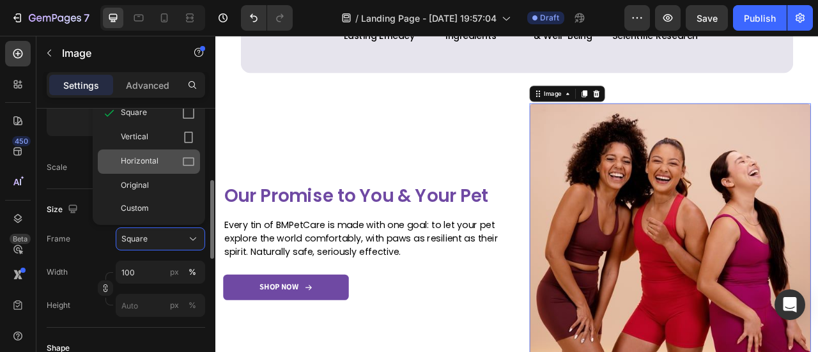
click at [150, 157] on span "Horizontal" at bounding box center [140, 161] width 38 height 13
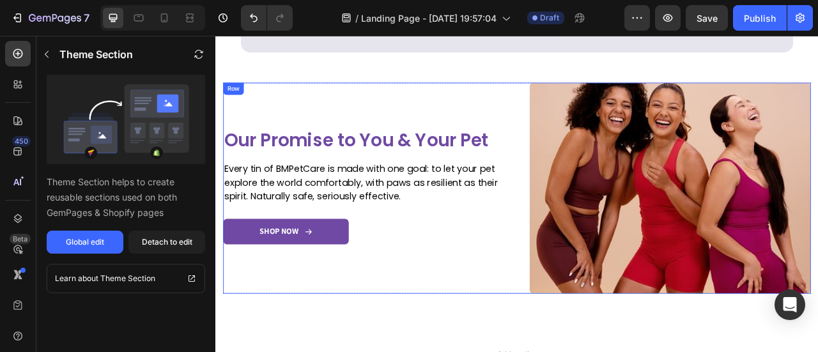
scroll to position [596, 0]
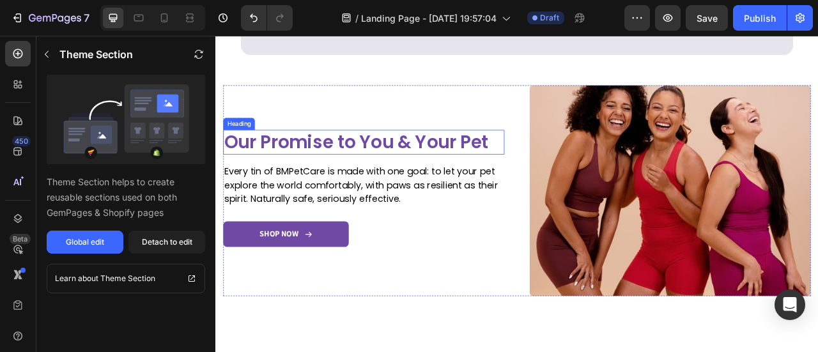
click at [341, 166] on h2 "Our Promise to You & Your Pet" at bounding box center [404, 171] width 358 height 32
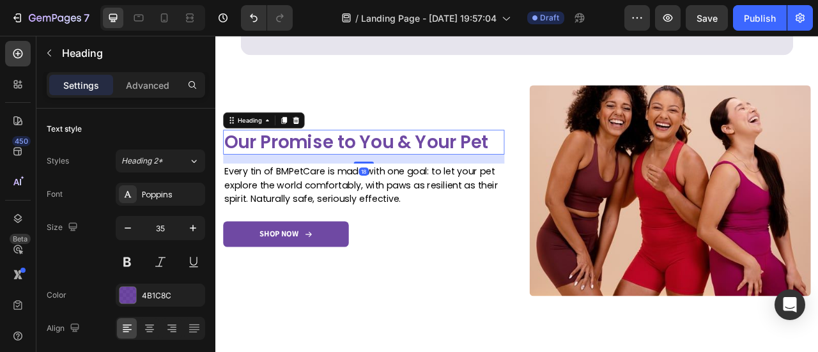
click at [342, 166] on h2 "Our Promise to You & Your Pet" at bounding box center [404, 171] width 358 height 32
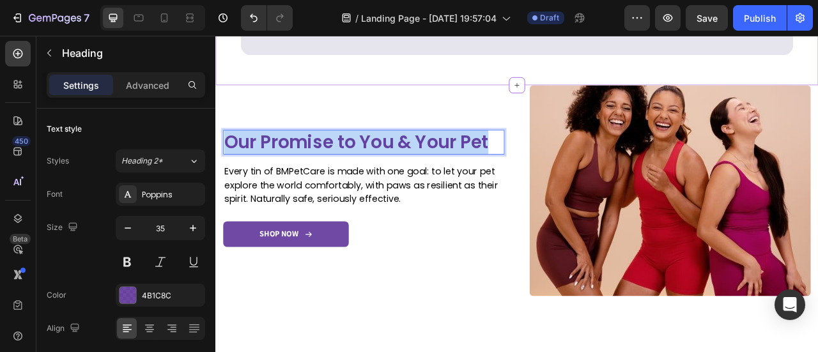
copy p "Our Promise to You & Your Pet"
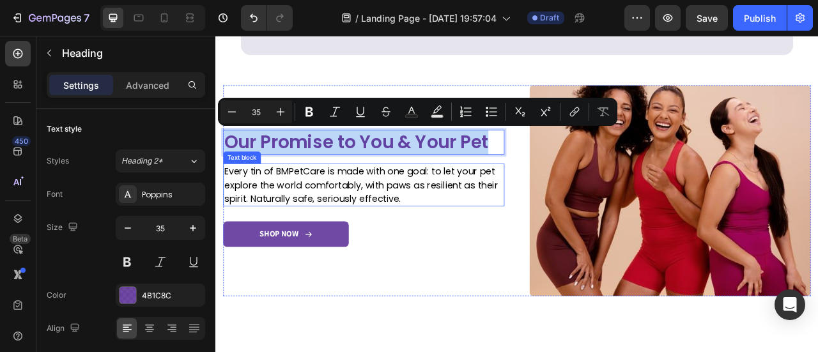
click at [438, 231] on p "Every tin of BMPetCare is made with one goal: to let your pet explore the world…" at bounding box center [403, 225] width 355 height 52
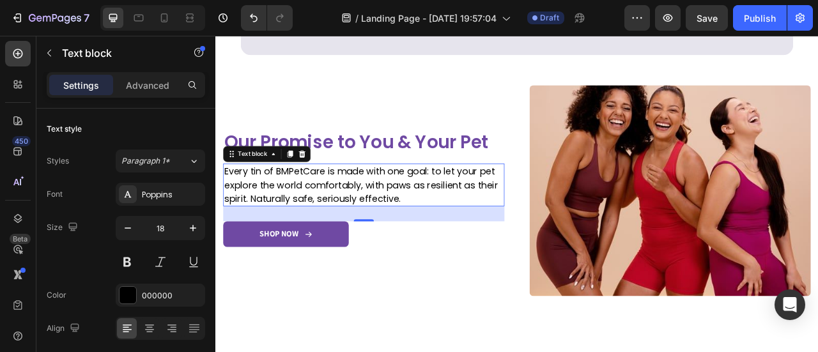
click at [438, 231] on p "Every tin of BMPetCare is made with one goal: to let your pet explore the world…" at bounding box center [403, 225] width 355 height 52
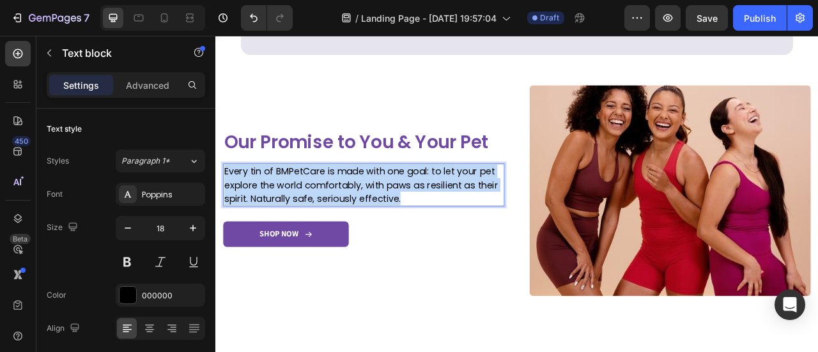
copy p "Every tin of BMPetCare is made with one goal: to let your pet explore the world…"
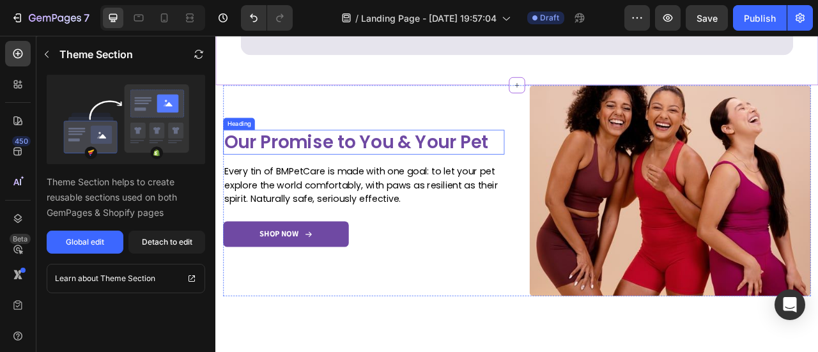
click at [422, 171] on p "Our Promise to You & Your Pet" at bounding box center [403, 171] width 355 height 29
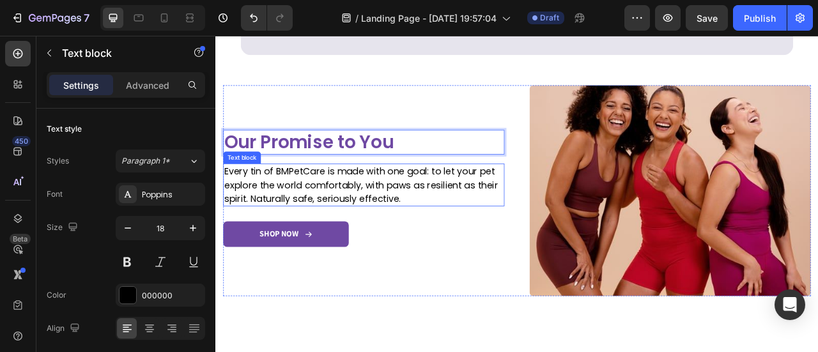
click at [419, 216] on p "Every tin of BMPetCare is made with one goal: to let your pet explore the world…" at bounding box center [403, 225] width 355 height 52
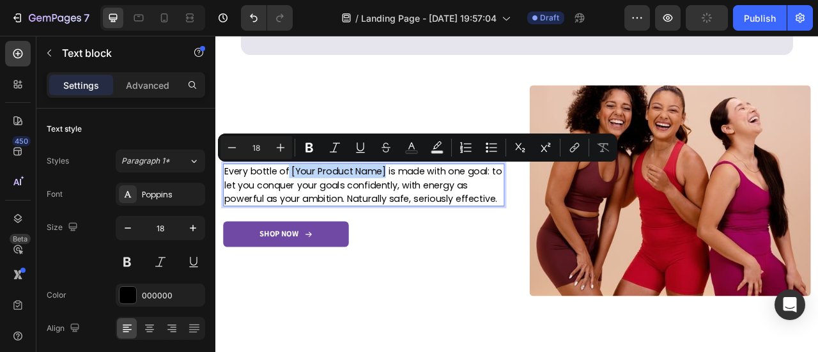
drag, startPoint x: 307, startPoint y: 204, endPoint x: 430, endPoint y: 198, distance: 122.8
click at [430, 199] on p "Every bottle of [Your Product Name] is made with one goal: to let you conquer y…" at bounding box center [403, 225] width 355 height 52
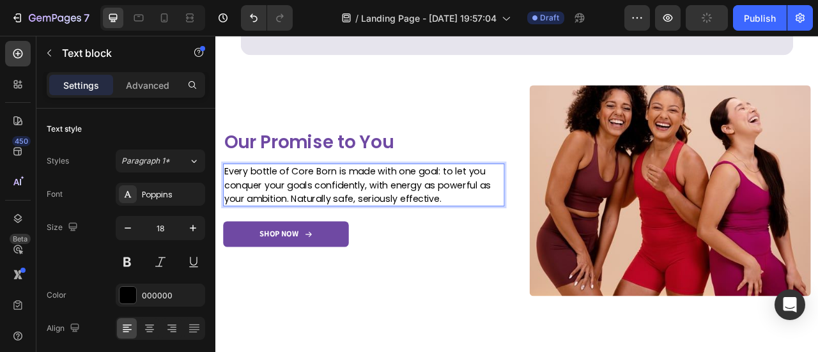
click at [339, 204] on p "Every bottle of Core Born is made with one goal: to let you conquer your goals …" at bounding box center [403, 225] width 355 height 52
drag, startPoint x: 314, startPoint y: 206, endPoint x: 371, endPoint y: 204, distance: 56.9
click at [371, 204] on p "Every bottle of Core-Born is made with one goal: to let you conquer your goals …" at bounding box center [403, 225] width 355 height 52
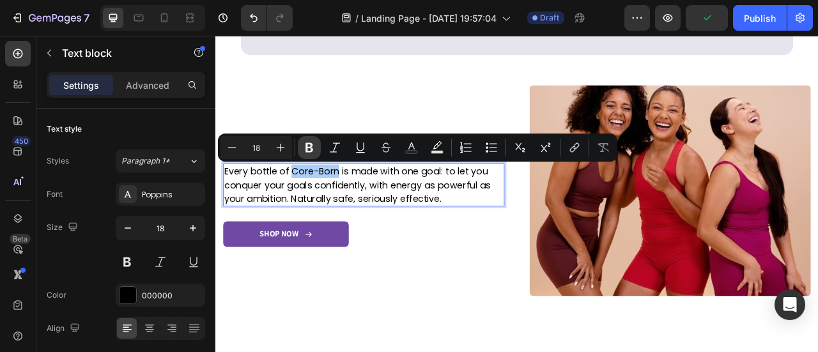
click at [312, 150] on icon "Editor contextual toolbar" at bounding box center [309, 148] width 8 height 10
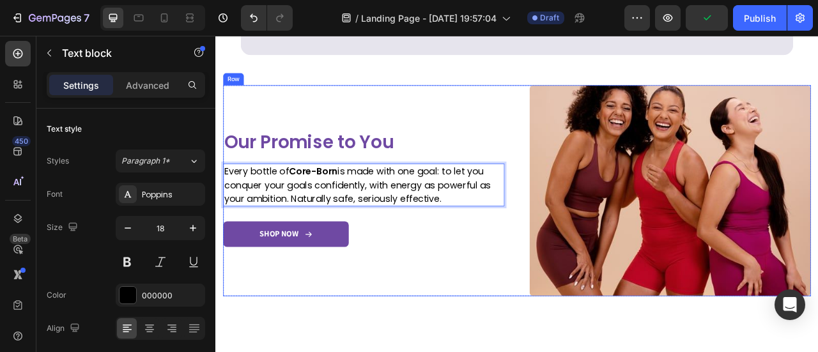
click at [455, 316] on div "Image Our Promise to You Heading Every bottle of Core-Born is made with one goa…" at bounding box center [404, 232] width 358 height 268
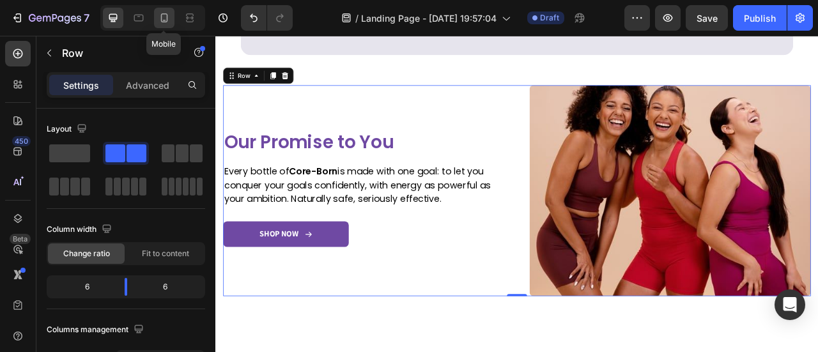
click at [171, 20] on div at bounding box center [164, 18] width 20 height 20
type input "0"
type input "100%"
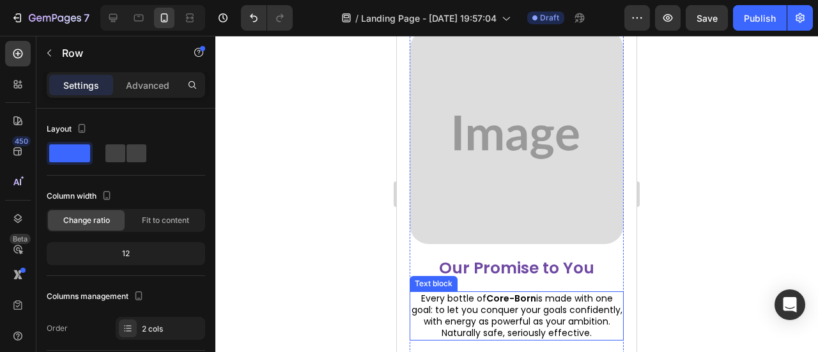
scroll to position [944, 0]
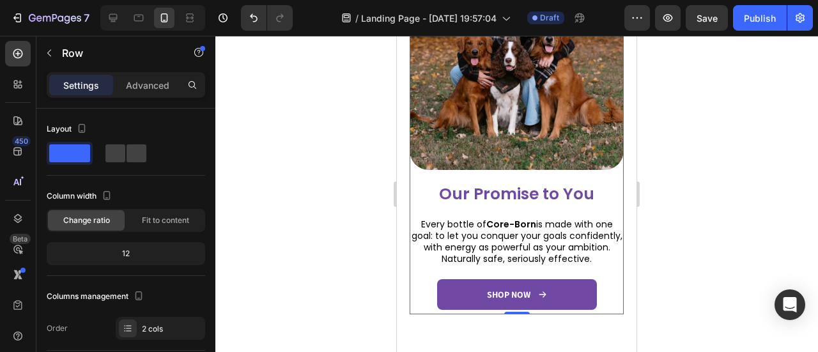
click at [506, 88] on img at bounding box center [517, 63] width 214 height 214
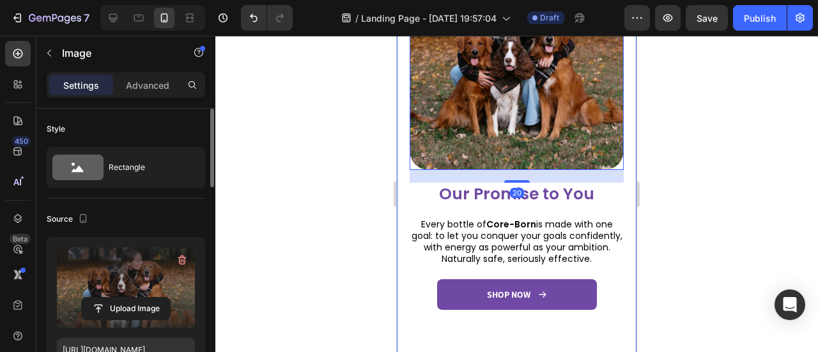
click at [107, 261] on label at bounding box center [126, 287] width 138 height 81
click at [107, 298] on input "file" at bounding box center [126, 309] width 88 height 22
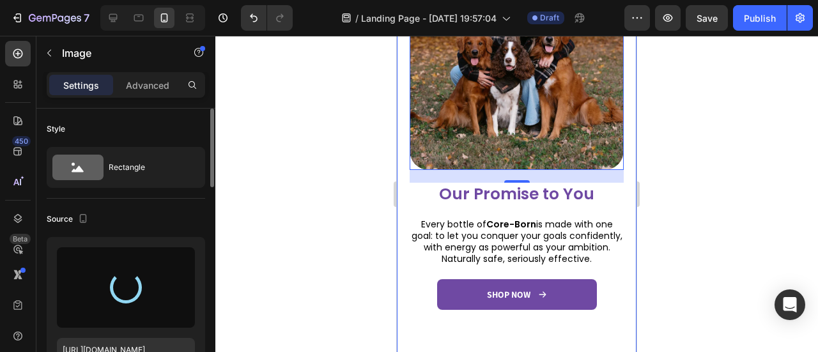
type input "[URL][DOMAIN_NAME]"
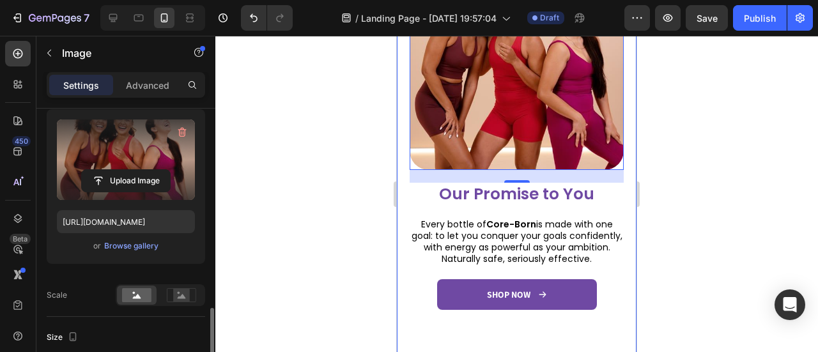
scroll to position [319, 0]
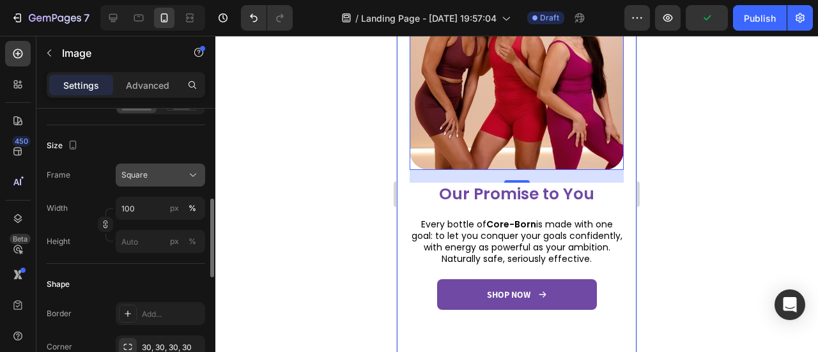
click at [169, 177] on div "Square" at bounding box center [152, 175] width 63 height 12
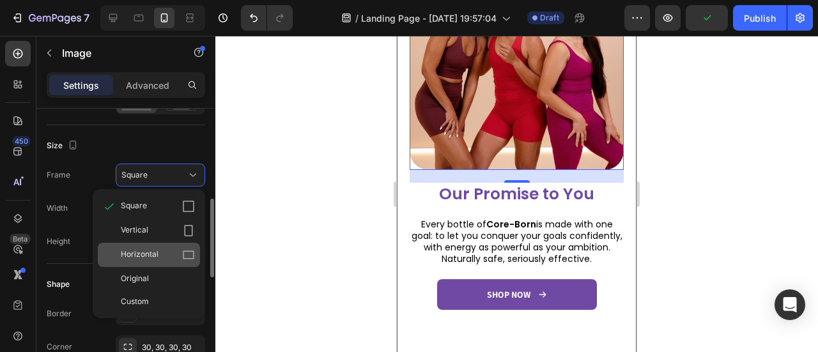
click at [171, 254] on div "Horizontal" at bounding box center [158, 255] width 74 height 13
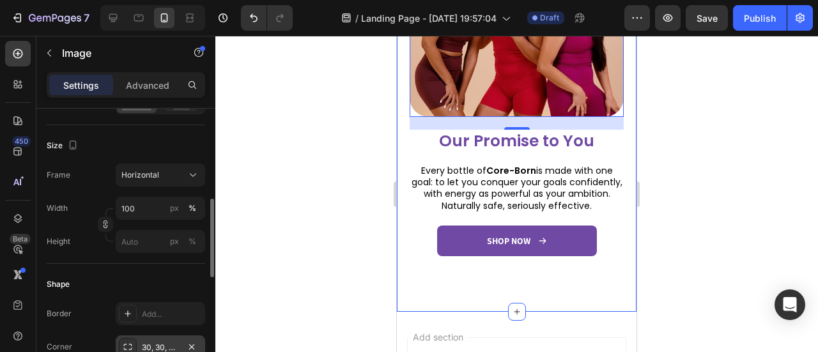
click at [170, 347] on div "30, 30, 30, 30" at bounding box center [160, 348] width 37 height 12
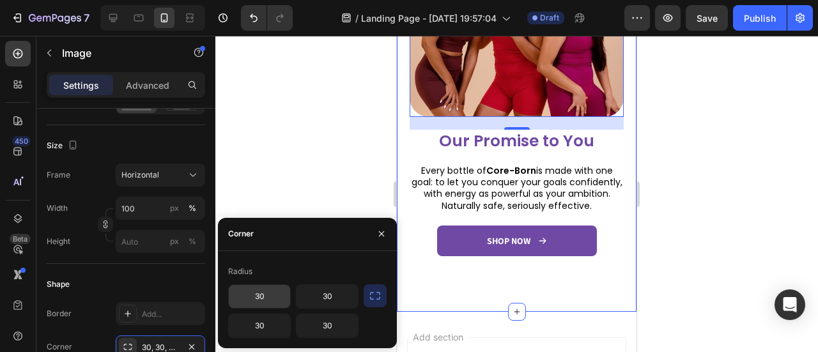
click at [272, 302] on input "30" at bounding box center [259, 296] width 61 height 23
type input "8"
click at [316, 294] on input "30" at bounding box center [326, 296] width 61 height 23
type input "8"
click at [330, 328] on input "30" at bounding box center [326, 325] width 61 height 23
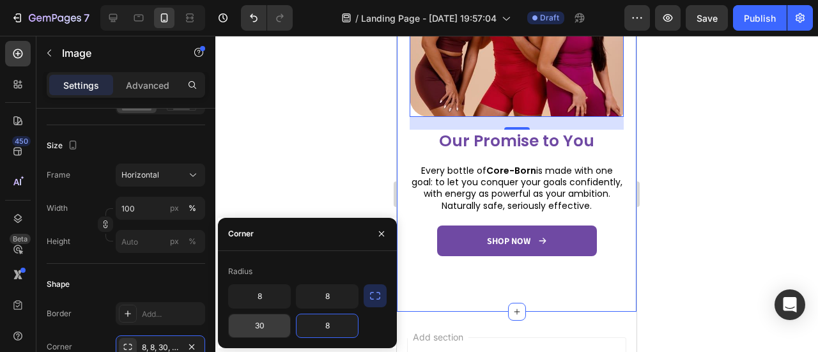
type input "8"
click at [265, 323] on input "30" at bounding box center [259, 325] width 61 height 23
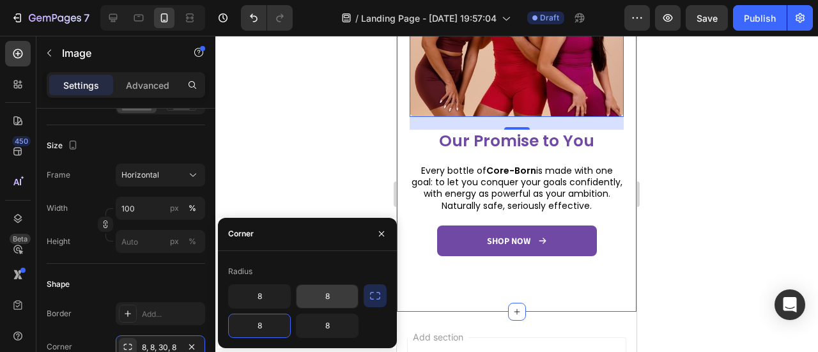
type input "8"
click at [322, 297] on input "8" at bounding box center [326, 296] width 61 height 23
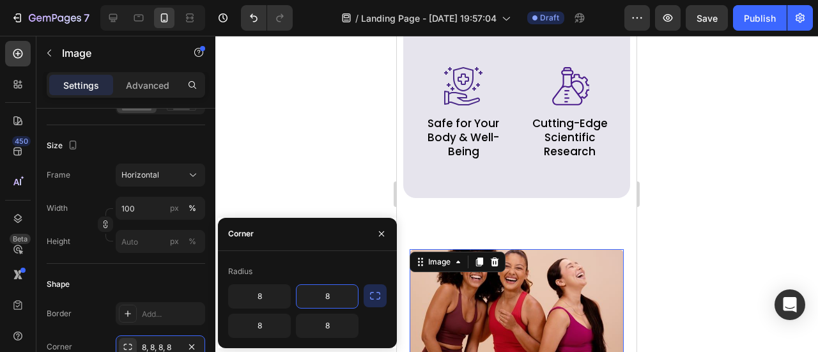
scroll to position [625, 0]
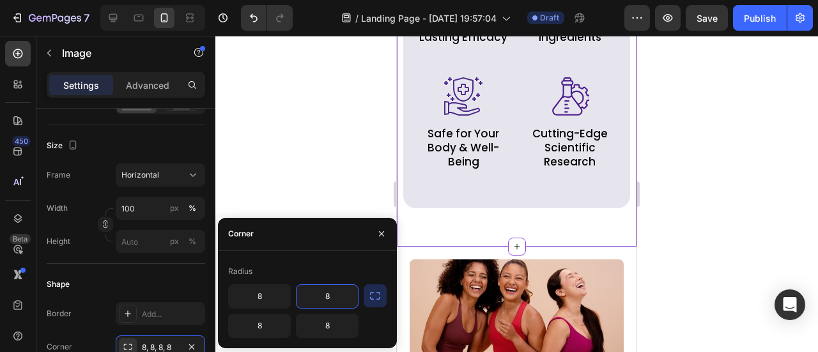
click at [521, 141] on p "Cutting-Edge" at bounding box center [570, 134] width 99 height 14
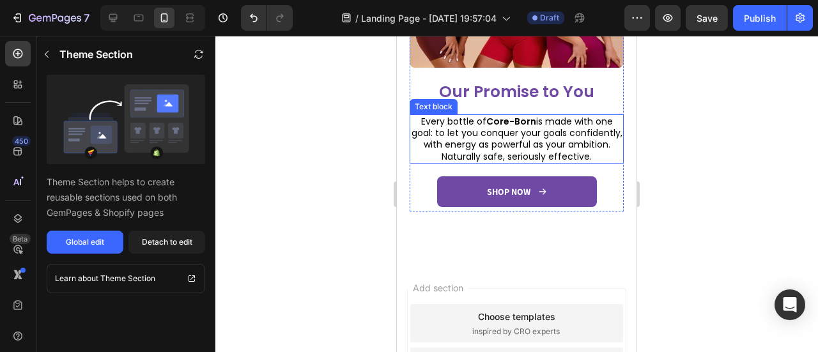
scroll to position [1195, 0]
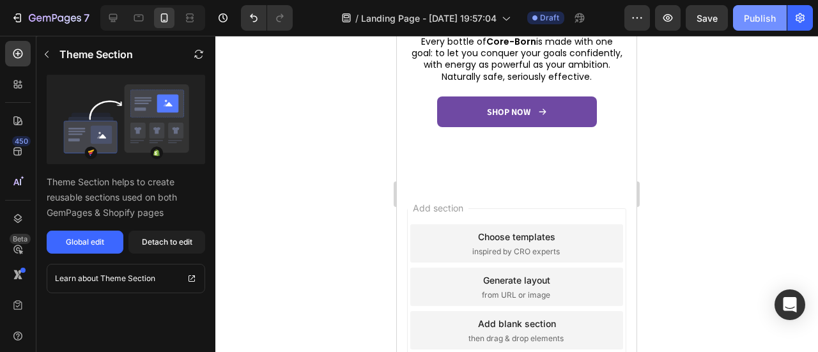
click at [754, 12] on div "Publish" at bounding box center [760, 18] width 32 height 13
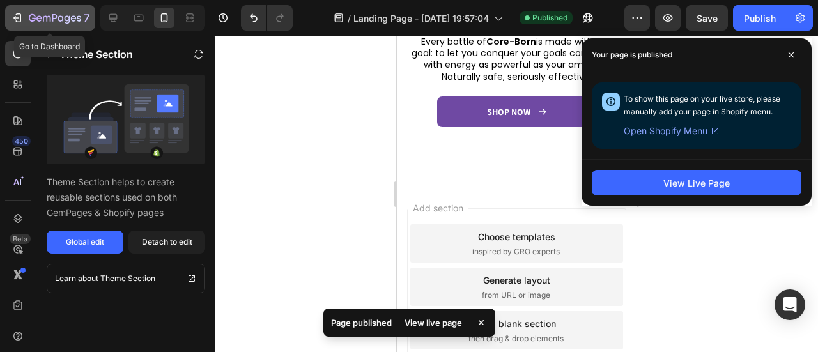
click at [19, 24] on icon "button" at bounding box center [17, 18] width 13 height 13
